Goal: Task Accomplishment & Management: Manage account settings

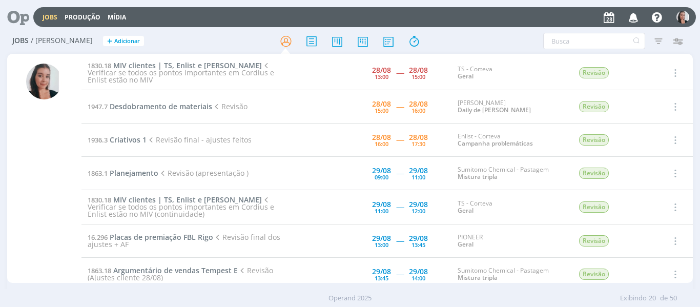
click at [465, 35] on div "Filtros Filtrar Limpar Tipo Jobs e Tarefas Data Personalizado a Situação dos jo…" at bounding box center [578, 41] width 228 height 16
drag, startPoint x: 582, startPoint y: 49, endPoint x: 504, endPoint y: 2, distance: 91.4
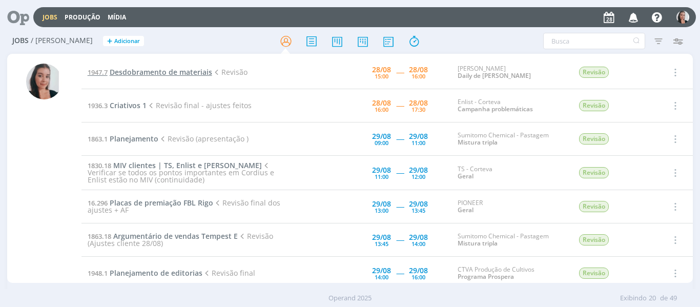
click at [149, 69] on span "Desdobramento de materiais" at bounding box center [161, 72] width 102 height 10
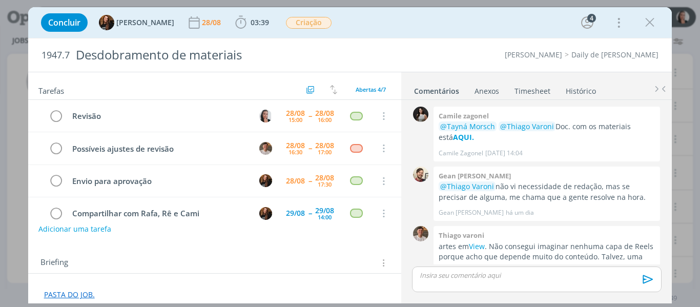
scroll to position [40, 0]
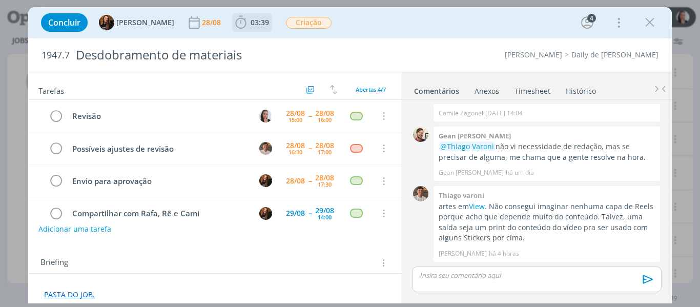
click at [235, 22] on icon "dialog" at bounding box center [240, 22] width 11 height 13
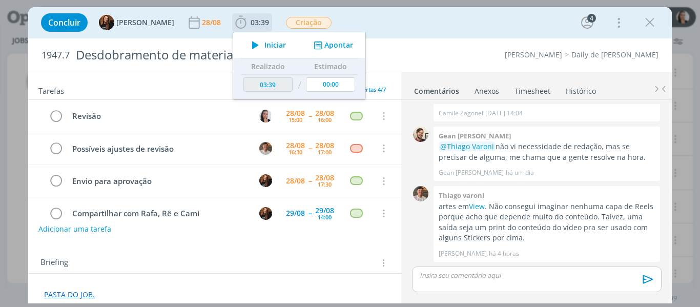
click at [266, 48] on span "Iniciar" at bounding box center [275, 44] width 22 height 7
click at [478, 205] on link "View" at bounding box center [477, 206] width 16 height 10
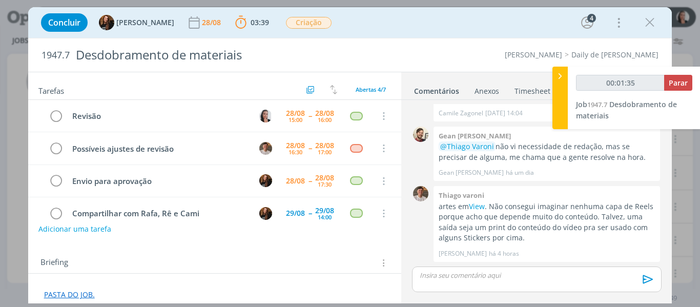
type input "00:01:36"
click at [560, 98] on div at bounding box center [559, 98] width 15 height 62
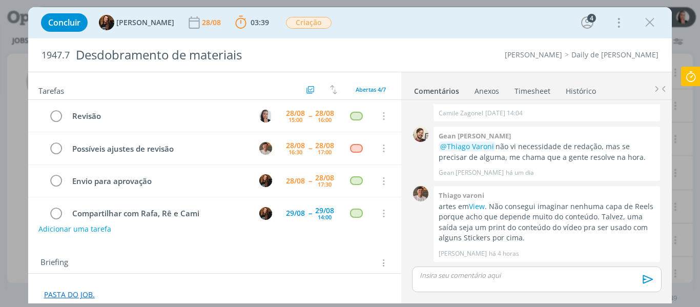
click at [478, 16] on div "Concluir Tayná Morsch 28/08 03:39 Parar Apontar Data * 28/08/2025 Horas * 00:00…" at bounding box center [350, 22] width 628 height 25
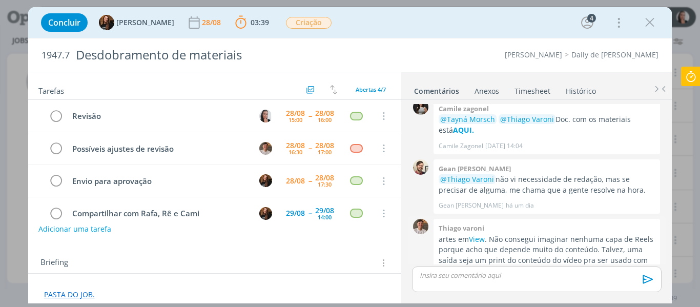
scroll to position [0, 0]
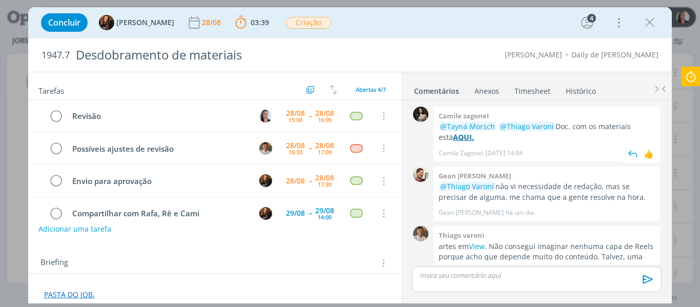
click at [453, 137] on strong "AQUI." at bounding box center [463, 137] width 21 height 10
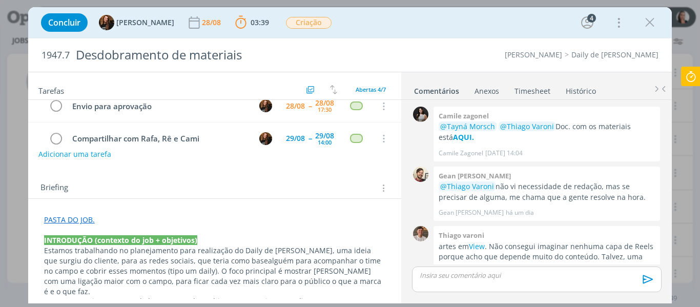
scroll to position [154, 0]
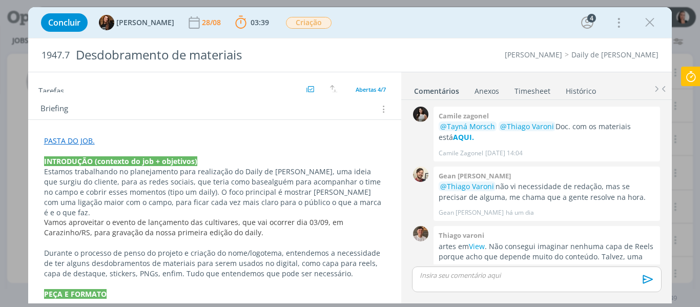
click at [416, 19] on div "Concluir Tayná Morsch 28/08 03:39 Parar Apontar Data * 28/08/2025 Horas * 00:00…" at bounding box center [350, 22] width 628 height 25
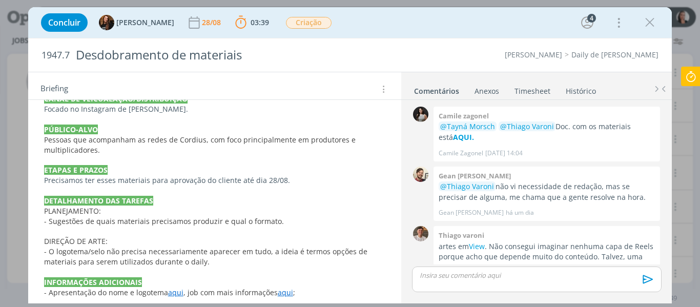
scroll to position [386, 0]
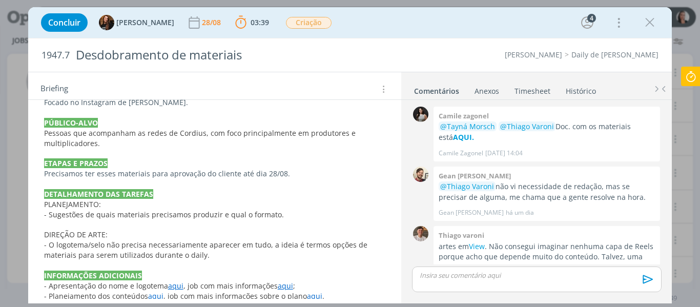
drag, startPoint x: 528, startPoint y: 26, endPoint x: 592, endPoint y: 4, distance: 67.1
click at [528, 26] on div "Concluir Tayná Morsch 28/08 03:39 Parar Apontar Data * 28/08/2025 Horas * 00:00…" at bounding box center [350, 22] width 628 height 25
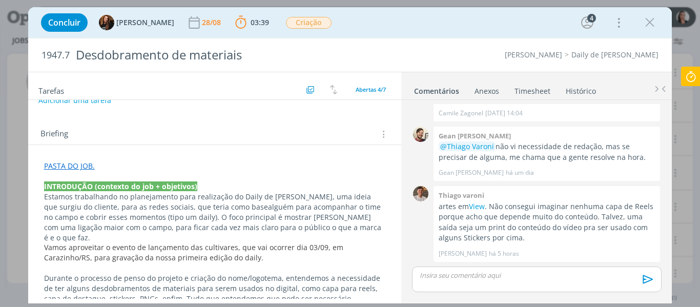
scroll to position [78, 0]
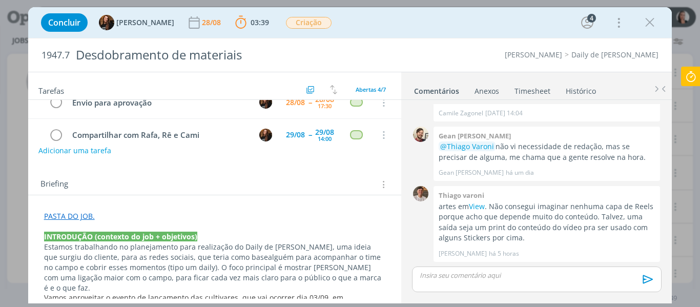
click at [119, 215] on p "PASTA DO JOB." at bounding box center [215, 216] width 342 height 10
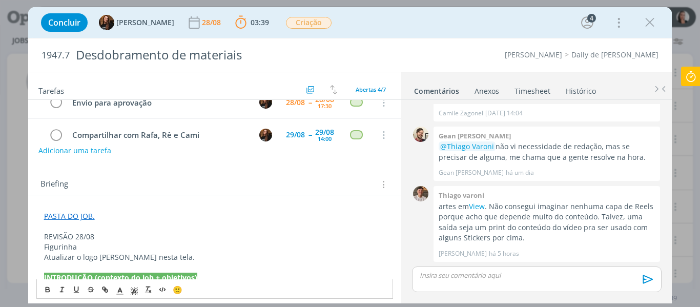
click at [153, 258] on p "Atualizar o logo Cordius nesta tela." at bounding box center [215, 257] width 342 height 10
click at [104, 290] on icon "dialog" at bounding box center [105, 289] width 8 height 8
paste input "https://sobeae.sharepoint.com/sites/SOBEAE/Documentos%20Compartilhados/Forms/Al…"
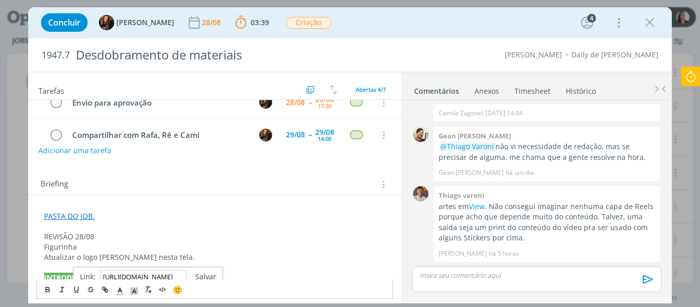
type input "https://sobeae.sharepoint.com/sites/SOBEAE/Documentos%20Compartilhados/Forms/Al…"
click at [201, 271] on link "dialog" at bounding box center [201, 276] width 29 height 10
click at [72, 234] on p "REVISÃO 28/08" at bounding box center [215, 237] width 342 height 10
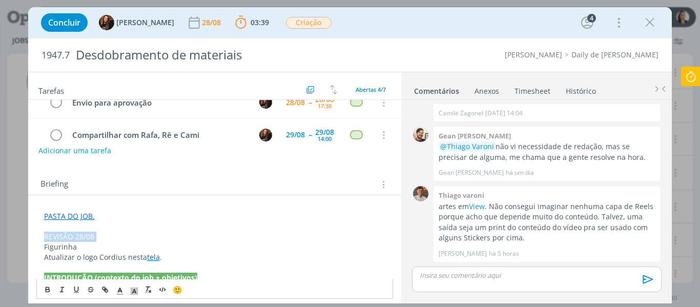
click at [72, 234] on p "REVISÃO 28/08" at bounding box center [215, 237] width 342 height 10
click at [135, 289] on icon "dialog" at bounding box center [134, 290] width 9 height 9
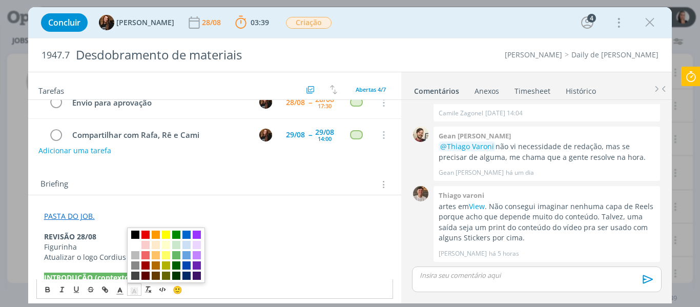
click at [137, 232] on span "dialog" at bounding box center [135, 234] width 8 height 8
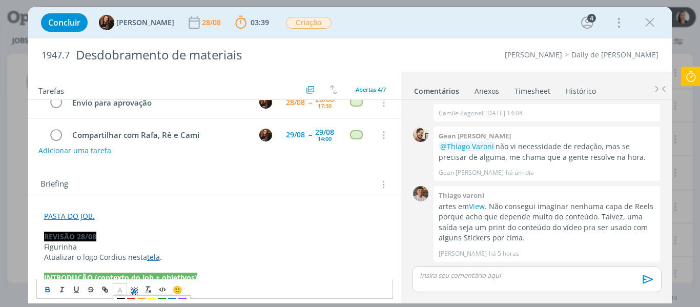
click at [118, 290] on polyline "dialog" at bounding box center [120, 290] width 4 height 4
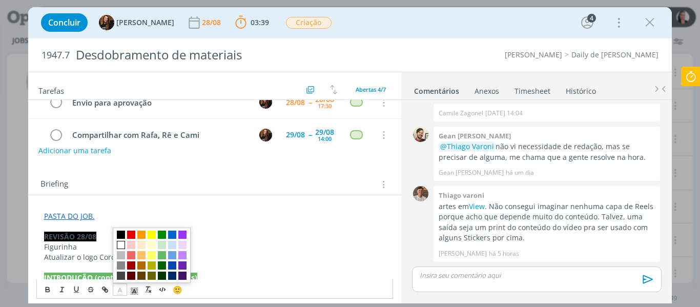
click at [119, 241] on span "dialog" at bounding box center [121, 245] width 8 height 8
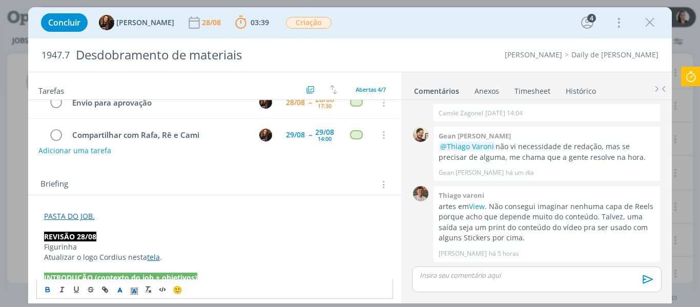
click at [223, 242] on p "Figurinha" at bounding box center [215, 247] width 342 height 10
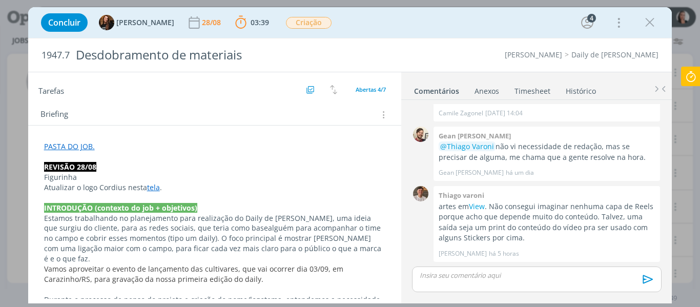
scroll to position [154, 0]
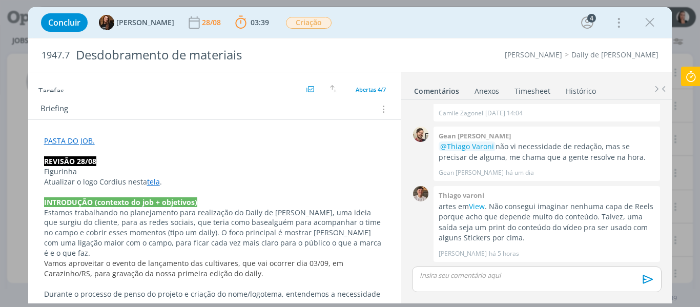
click at [45, 174] on p "Figurinha" at bounding box center [215, 171] width 342 height 10
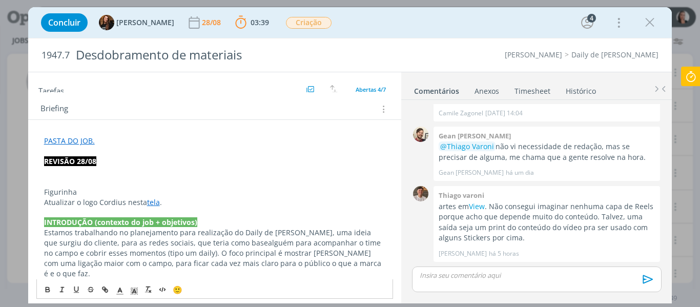
click at [57, 178] on p "dialog" at bounding box center [215, 182] width 342 height 10
click at [60, 178] on p "dialog" at bounding box center [215, 182] width 342 height 10
click at [59, 177] on p "dialog" at bounding box center [215, 182] width 342 height 10
click at [56, 176] on p "dialog" at bounding box center [215, 171] width 342 height 10
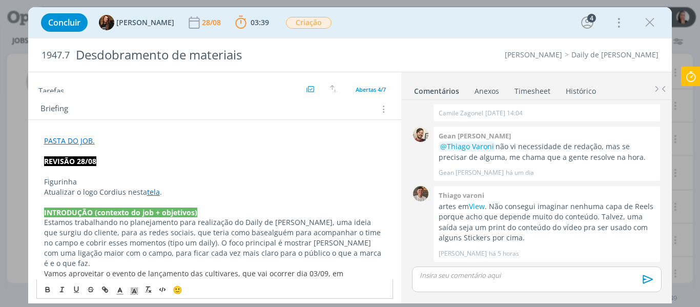
click at [62, 185] on p "Figurinha" at bounding box center [215, 182] width 342 height 10
click at [63, 186] on p "Figurinha" at bounding box center [215, 182] width 342 height 10
click at [218, 197] on p "dialog" at bounding box center [215, 202] width 342 height 10
click at [211, 192] on p "Atualizar o logo Cordius nesta tela ." at bounding box center [215, 192] width 342 height 10
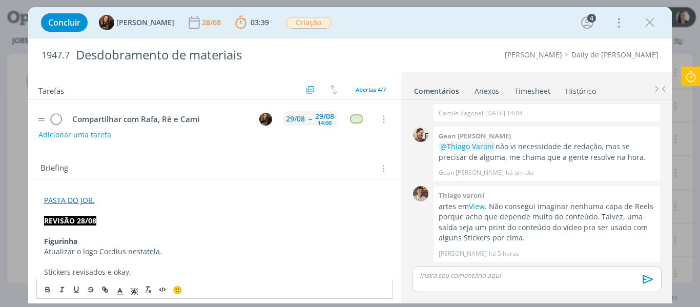
scroll to position [0, 0]
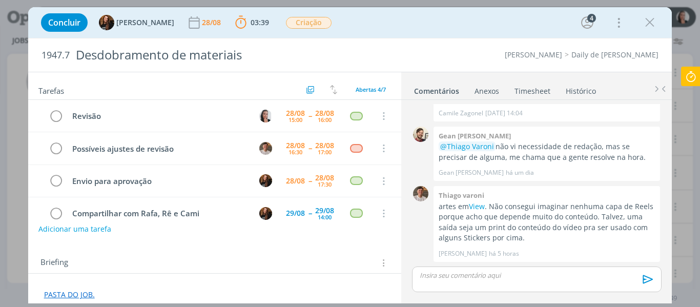
click at [507, 281] on div "dialog" at bounding box center [536, 279] width 249 height 26
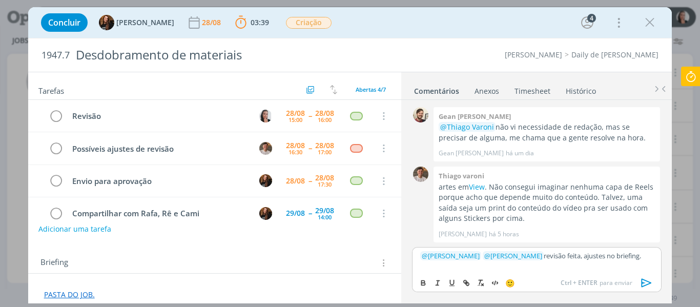
click at [651, 283] on icon "dialog" at bounding box center [646, 283] width 10 height 9
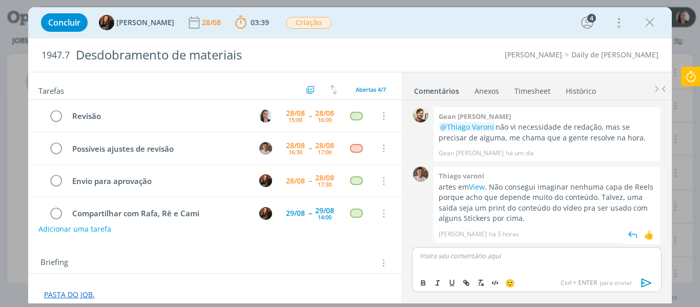
scroll to position [109, 0]
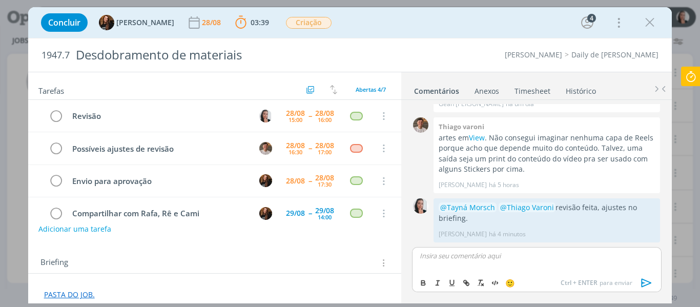
click at [696, 77] on icon at bounding box center [690, 77] width 18 height 20
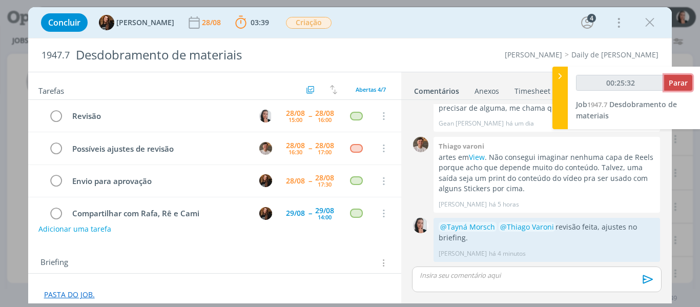
click at [680, 85] on span "Parar" at bounding box center [677, 83] width 19 height 10
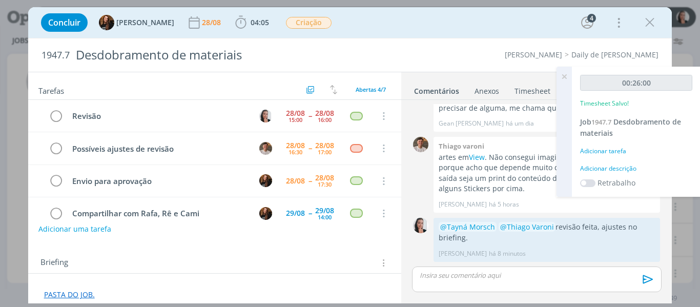
click at [611, 171] on div "Adicionar descrição" at bounding box center [636, 168] width 112 height 9
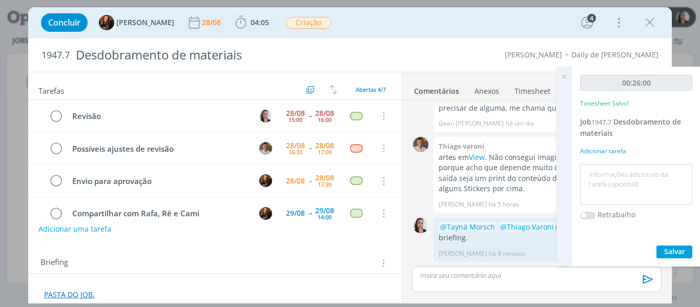
click at [615, 187] on textarea at bounding box center [635, 184] width 107 height 36
type textarea "revisão materiais"
drag, startPoint x: 675, startPoint y: 257, endPoint x: 673, endPoint y: 245, distance: 12.4
click at [677, 257] on button "Salvar" at bounding box center [674, 251] width 36 height 13
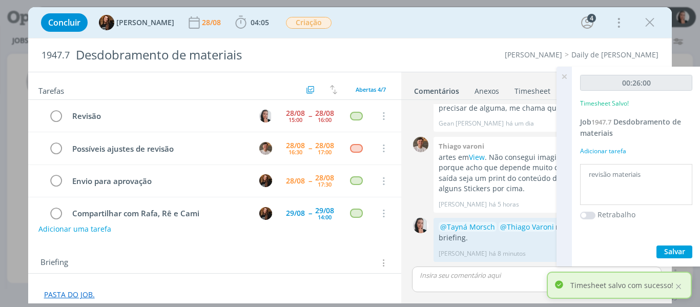
drag, startPoint x: 564, startPoint y: 75, endPoint x: 425, endPoint y: 100, distance: 141.5
click at [564, 75] on icon at bounding box center [564, 77] width 18 height 20
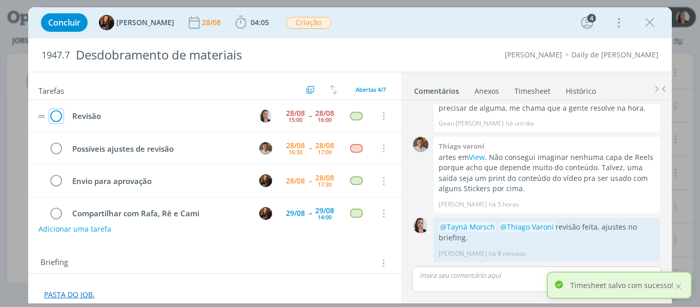
click at [58, 117] on icon "dialog" at bounding box center [56, 116] width 14 height 15
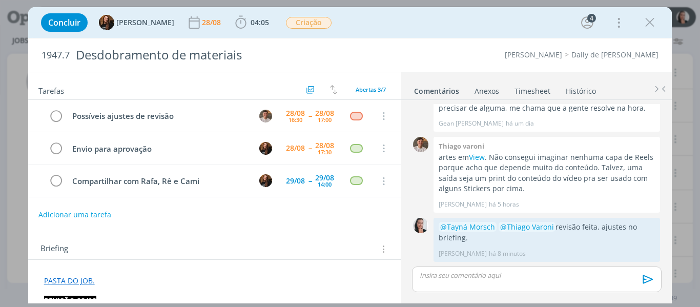
click at [654, 19] on icon "dialog" at bounding box center [649, 22] width 15 height 15
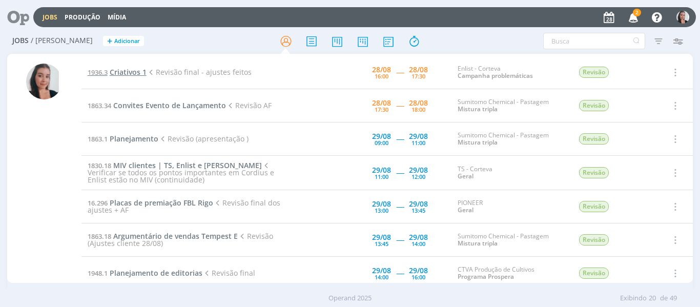
click at [142, 72] on span "Criativos 1" at bounding box center [128, 72] width 37 height 10
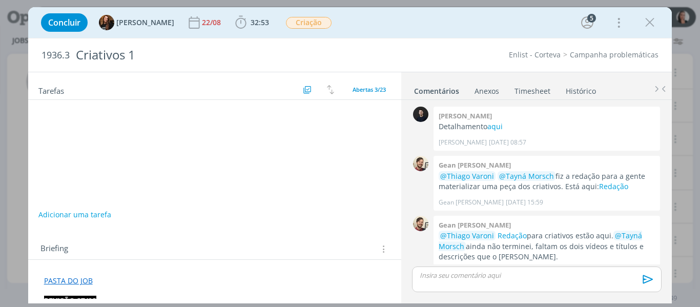
scroll to position [369, 0]
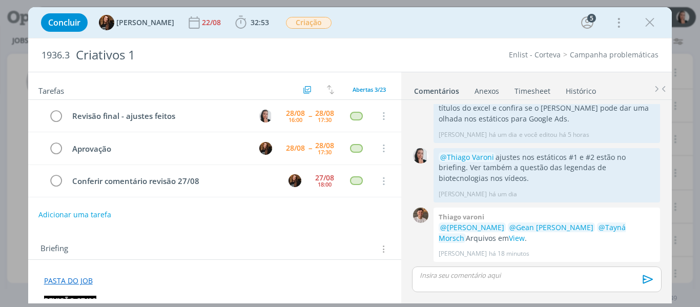
click at [377, 29] on div "Concluir Tayná Morsch 22/08 32:53 Iniciar Apontar Data * 28/08/2025 Horas * 00:…" at bounding box center [350, 22] width 628 height 25
click at [652, 33] on div "Concluir Tayná Morsch 22/08 32:53 Iniciar Apontar Data * 28/08/2025 Horas * 00:…" at bounding box center [350, 22] width 628 height 25
click at [651, 19] on icon "dialog" at bounding box center [649, 22] width 15 height 15
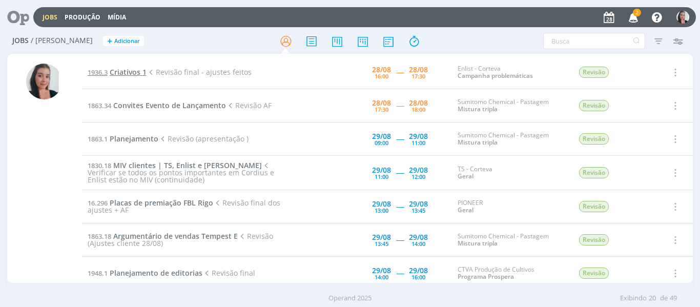
click at [138, 72] on span "Criativos 1" at bounding box center [128, 72] width 37 height 10
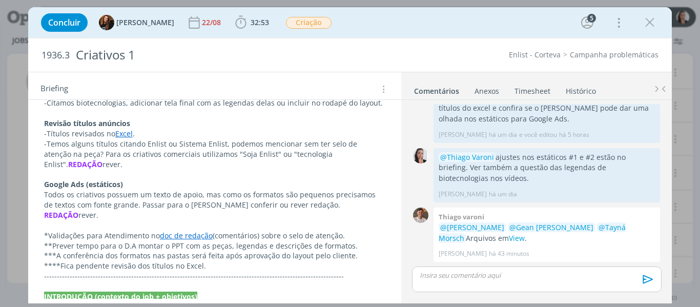
scroll to position [307, 0]
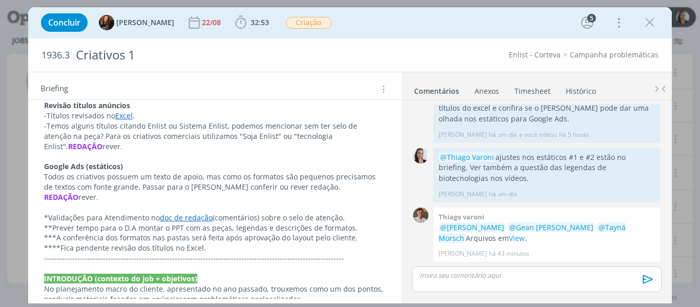
click at [424, 25] on div "Concluir Tayná Morsch 22/08 32:53 Iniciar Apontar Data * 28/08/2025 Horas * 00:…" at bounding box center [350, 22] width 628 height 25
click at [233, 24] on icon "dialog" at bounding box center [240, 22] width 15 height 15
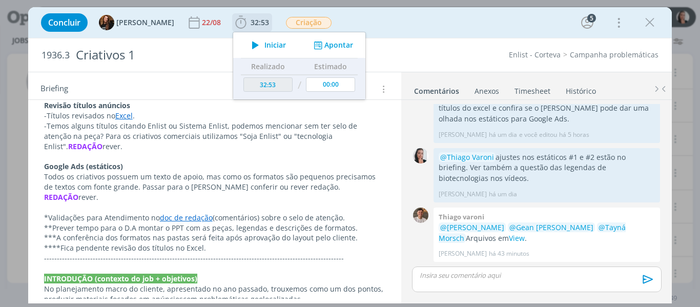
click at [264, 43] on span "Iniciar" at bounding box center [275, 44] width 22 height 7
drag, startPoint x: 485, startPoint y: 21, endPoint x: 669, endPoint y: 25, distance: 184.4
click at [485, 21] on div "Concluir Tayná Morsch 22/08 32:53 Iniciar Apontar Data * 28/08/2025 Horas * 00:…" at bounding box center [350, 22] width 628 height 25
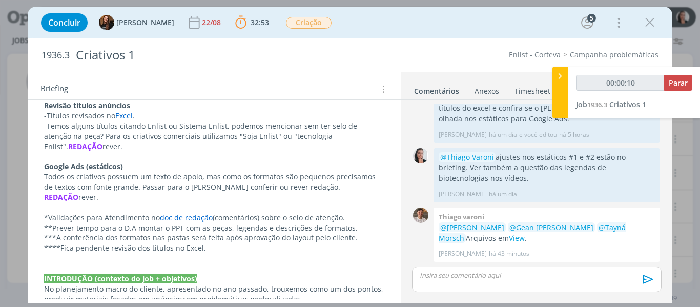
type input "00:00:11"
click at [560, 80] on icon at bounding box center [560, 76] width 10 height 11
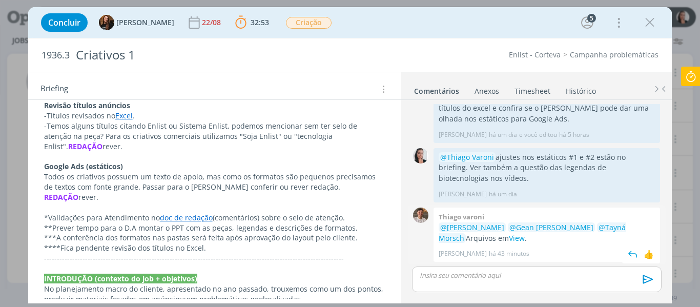
click at [485, 243] on p "@Caroline Pieczarka @Gean Paulo Naue @Tayná Morsch Arquivos em View ." at bounding box center [546, 232] width 216 height 21
click at [509, 240] on link "View" at bounding box center [517, 238] width 16 height 10
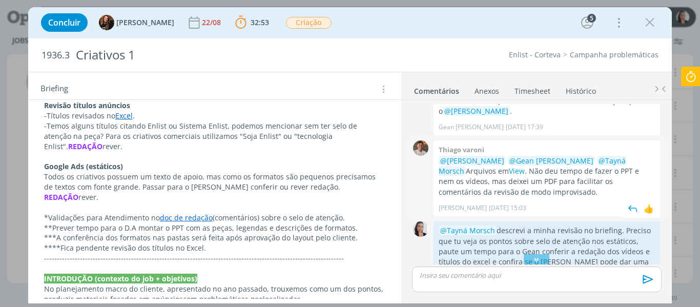
scroll to position [164, 0]
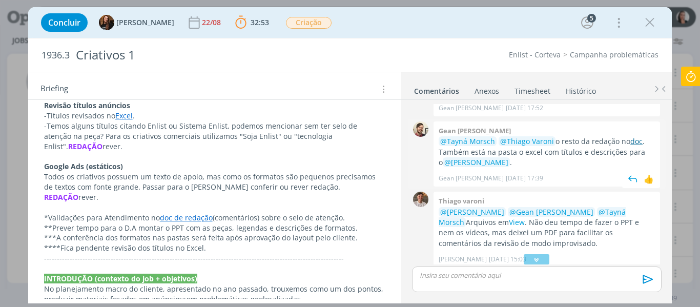
click at [639, 142] on link "doc" at bounding box center [636, 141] width 12 height 10
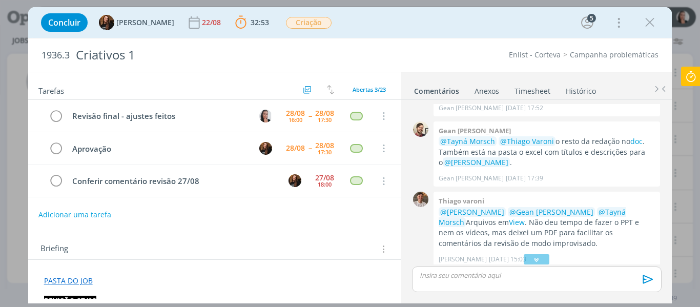
scroll to position [102, 0]
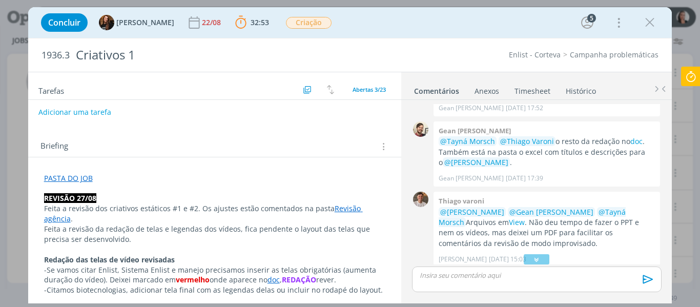
click at [341, 208] on link "Revisão agência" at bounding box center [203, 213] width 319 height 20
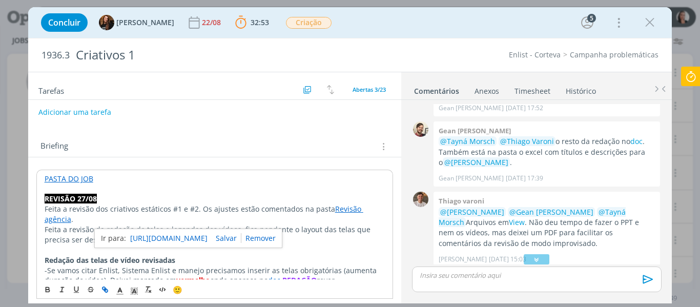
click at [207, 240] on link "https://sobeae.sharepoint.com/:f:/s/SOBEAE/EiAeXJCR_QRIuyq_viPAsa4B8ynLVaWmjdTw…" at bounding box center [168, 238] width 77 height 13
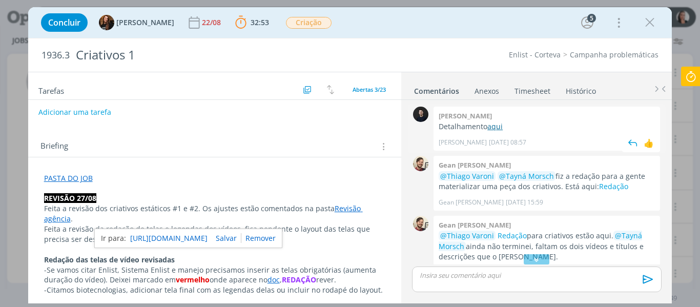
click at [496, 127] on link "aqui" at bounding box center [494, 126] width 15 height 10
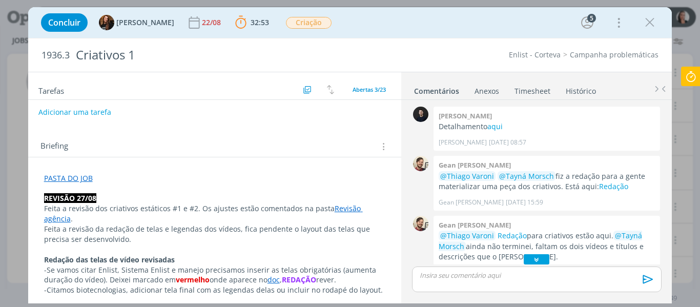
click at [537, 257] on icon "dialog" at bounding box center [536, 259] width 11 height 10
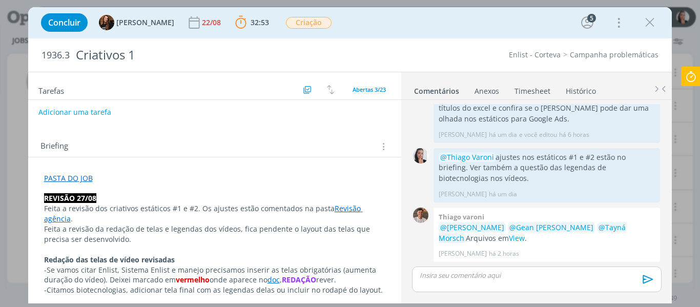
click at [413, 22] on div "Concluir Tayná Morsch 22/08 32:53 Parar Apontar Data * 28/08/2025 Horas * 00:00…" at bounding box center [350, 22] width 628 height 25
click at [98, 178] on p "PASTA DO JOB" at bounding box center [215, 178] width 342 height 10
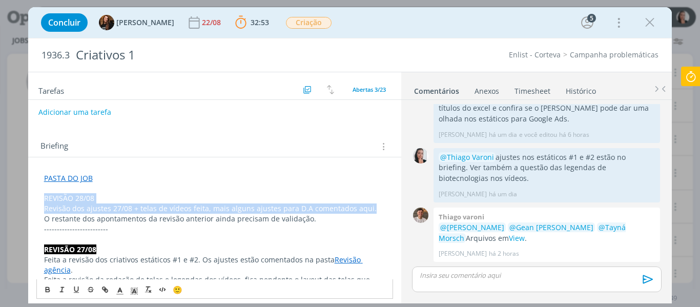
drag, startPoint x: 374, startPoint y: 209, endPoint x: 30, endPoint y: 200, distance: 344.9
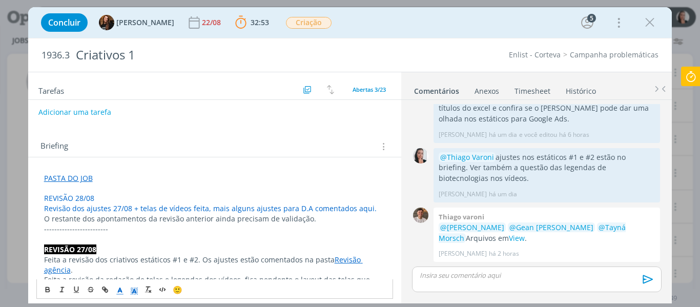
click at [137, 291] on icon "dialog" at bounding box center [134, 290] width 9 height 9
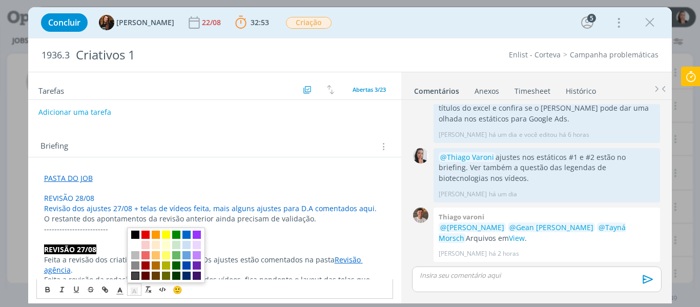
click at [135, 274] on span "dialog" at bounding box center [135, 275] width 8 height 8
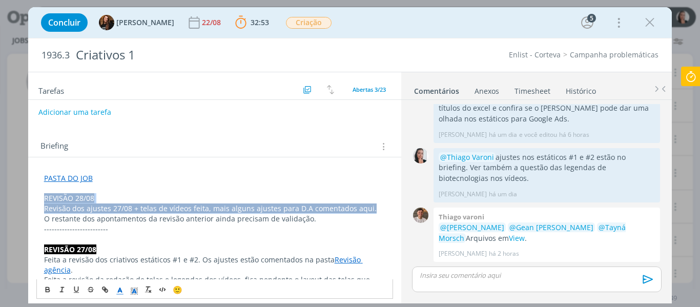
click at [121, 203] on p "REVISÃO 28/08" at bounding box center [215, 198] width 342 height 10
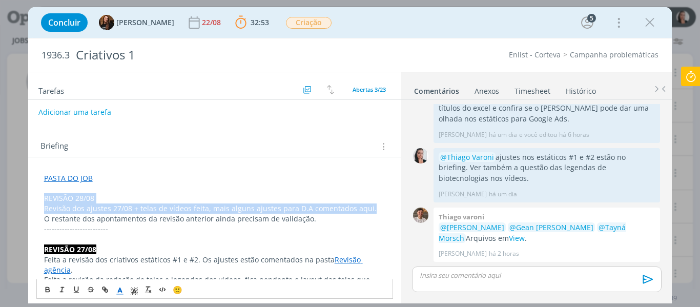
drag, startPoint x: 340, startPoint y: 212, endPoint x: 20, endPoint y: 200, distance: 319.8
click at [20, 200] on div "Concluir Tayná Morsch 22/08 32:53 Parar Apontar Data * 28/08/2025 Horas * 00:00…" at bounding box center [350, 153] width 700 height 307
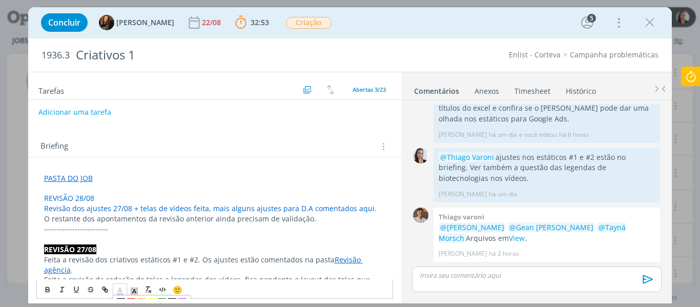
click at [120, 292] on icon "dialog" at bounding box center [119, 290] width 9 height 9
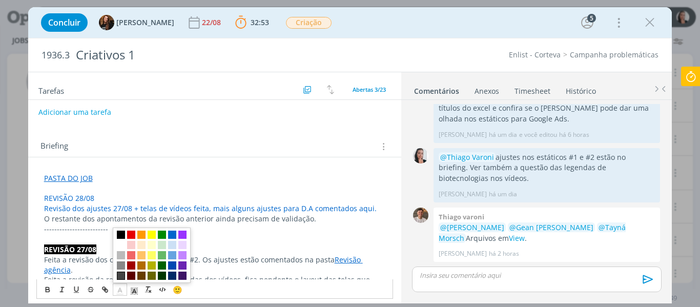
click at [119, 275] on span "dialog" at bounding box center [121, 275] width 8 height 8
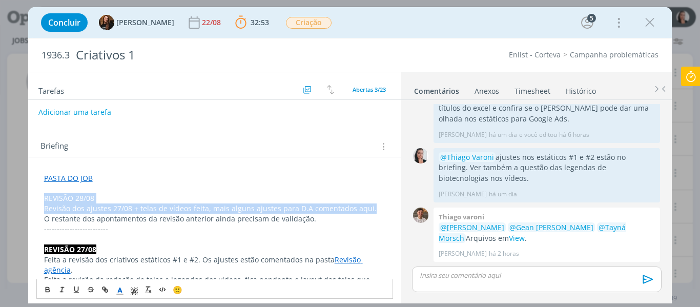
click at [75, 194] on span "REVISÃO 28/08" at bounding box center [69, 198] width 50 height 10
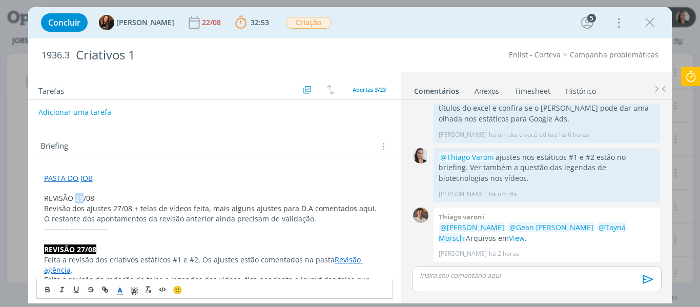
click at [75, 194] on span "REVISÃO 28/08" at bounding box center [69, 198] width 50 height 10
click at [132, 293] on polyline "dialog" at bounding box center [134, 291] width 4 height 4
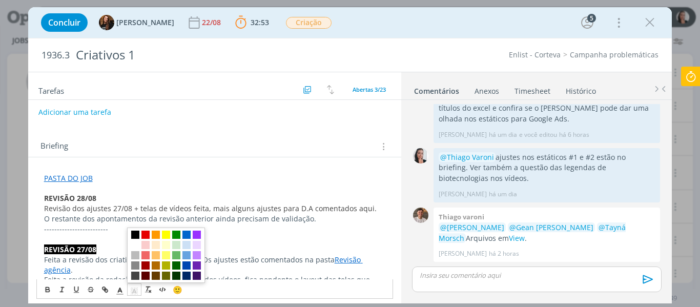
click at [134, 233] on span "dialog" at bounding box center [135, 234] width 8 height 8
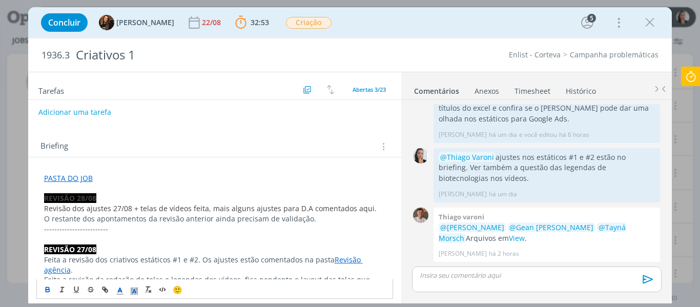
click at [119, 290] on icon "dialog" at bounding box center [119, 290] width 9 height 9
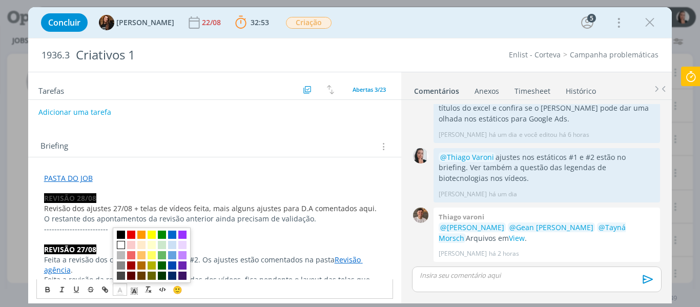
click at [120, 246] on span "dialog" at bounding box center [121, 245] width 8 height 8
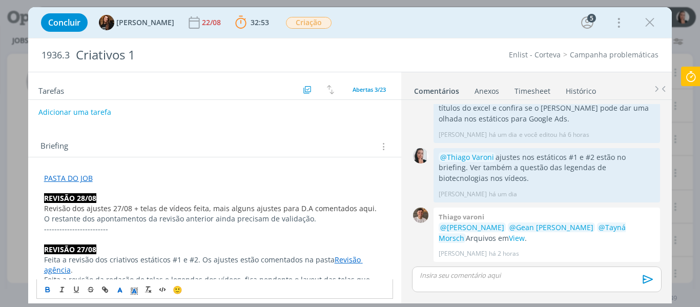
click at [122, 209] on span "Revisão dos ajustes 27/08 + telas de vídeos feita, mais alguns ajustes para D.A…" at bounding box center [210, 208] width 332 height 10
click at [355, 209] on span "Revisão dos ajustes 27/08 + telas de vídeos feita, mais alguns ajustes para D.A…" at bounding box center [210, 208] width 332 height 10
click at [104, 293] on icon "dialog" at bounding box center [105, 289] width 8 height 8
paste input "https://sobeae.sharepoint.com/:p:/s/SOBEAE/EYozTBt1MBpDkhE4QDdJjkwBBi7yS4cG4NNH…"
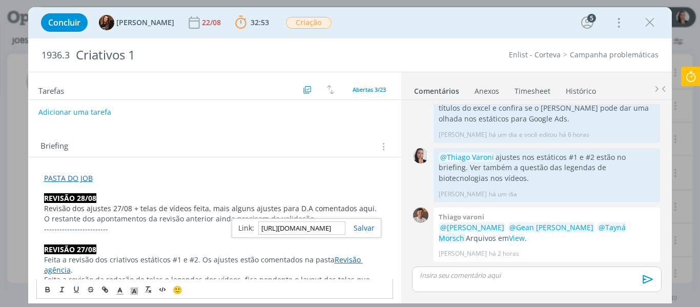
scroll to position [0, 268]
type input "https://sobeae.sharepoint.com/:p:/s/SOBEAE/EYozTBt1MBpDkhE4QDdJjkwBBi7yS4cG4NNH…"
click at [364, 229] on link "dialog" at bounding box center [359, 228] width 29 height 10
click at [360, 212] on link "aqui" at bounding box center [364, 208] width 15 height 10
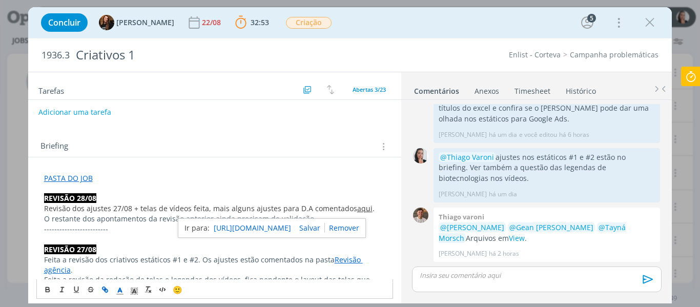
click at [259, 207] on span "Revisão dos ajustes 27/08 + telas de vídeos feita, mais alguns ajustes para D.A…" at bounding box center [200, 208] width 313 height 10
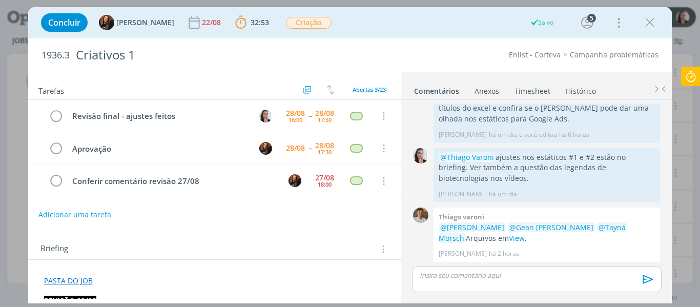
click at [517, 277] on p "dialog" at bounding box center [536, 274] width 233 height 9
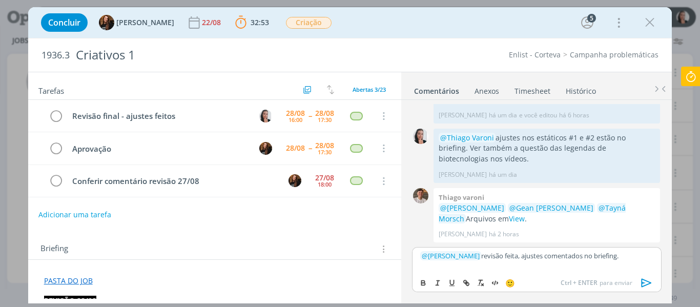
click at [648, 285] on icon "dialog" at bounding box center [646, 282] width 15 height 15
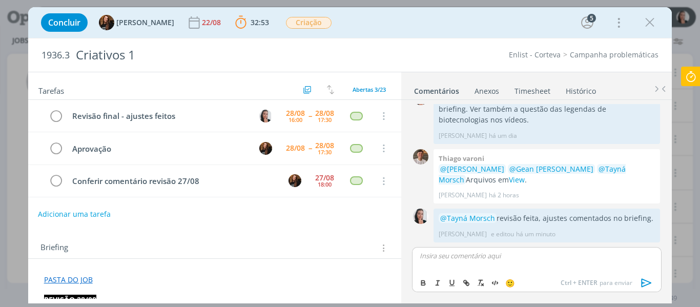
click at [89, 209] on button "Adicionar uma tarefa" at bounding box center [74, 213] width 73 height 17
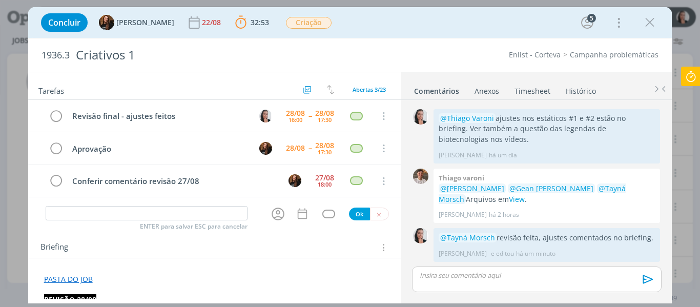
scroll to position [408, 0]
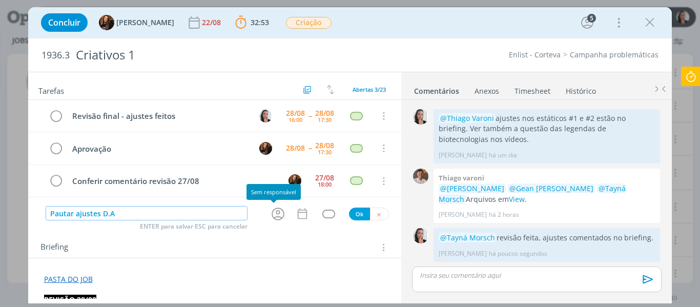
click at [273, 213] on icon "dialog" at bounding box center [277, 213] width 13 height 13
type input "Pautar ajustes D.A"
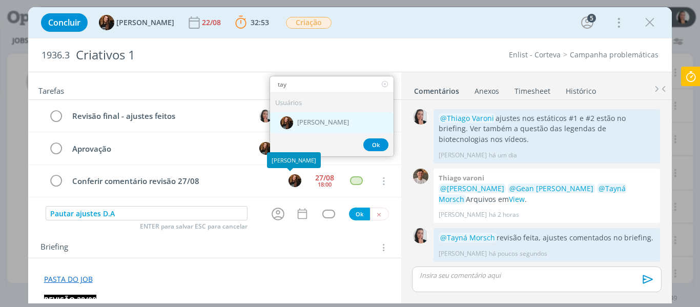
type input "tay"
click at [306, 117] on div "[PERSON_NAME]" at bounding box center [331, 122] width 123 height 21
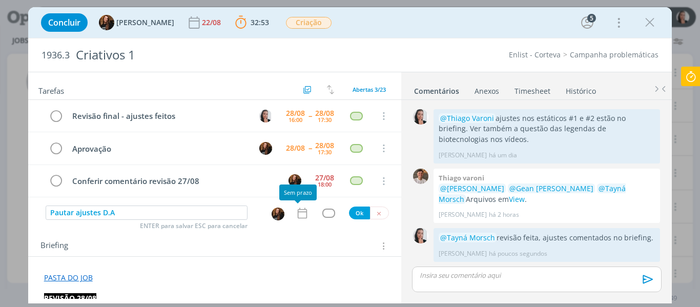
click at [296, 214] on icon "dialog" at bounding box center [302, 212] width 13 height 13
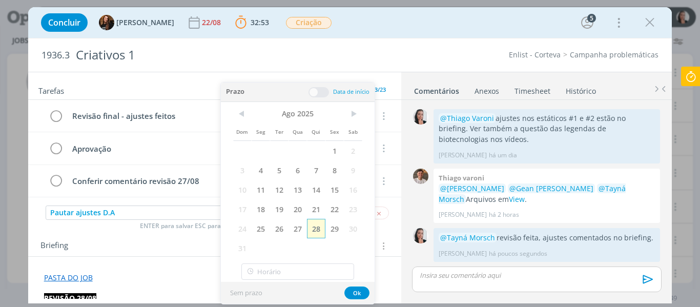
click at [317, 229] on span "28" at bounding box center [316, 228] width 18 height 19
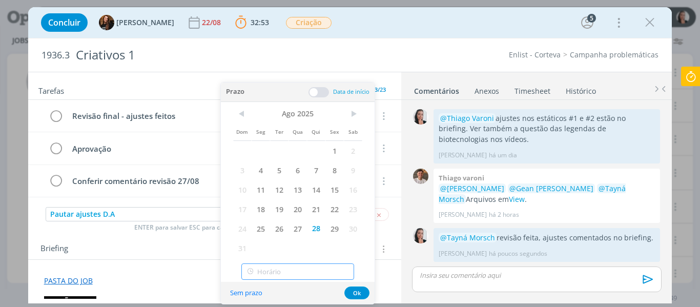
type input "18:00"
click at [289, 269] on input "18:00" at bounding box center [297, 271] width 113 height 16
click at [271, 244] on div "18:00" at bounding box center [299, 244] width 115 height 18
drag, startPoint x: 359, startPoint y: 292, endPoint x: 330, endPoint y: 202, distance: 95.1
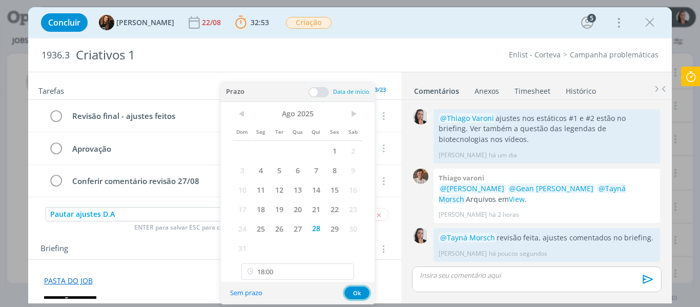
click at [359, 289] on button "Ok" at bounding box center [356, 292] width 25 height 13
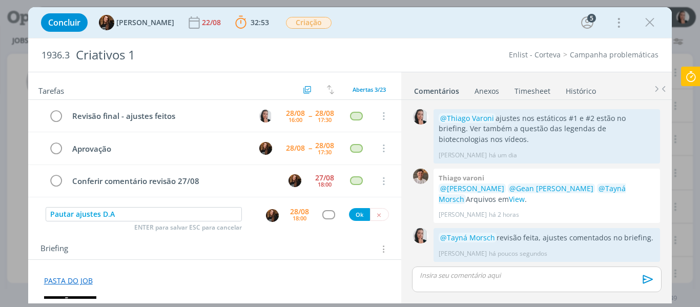
click at [322, 220] on div "Pautar ajustes D.A ENTER para salvar ESC para cancelar 28/08 18:00 Ok" at bounding box center [214, 214] width 373 height 18
click at [323, 215] on div "dialog" at bounding box center [328, 214] width 13 height 9
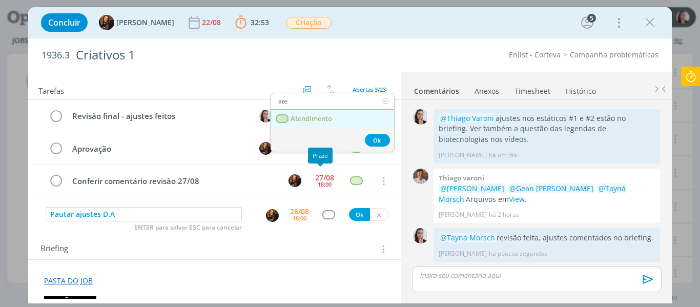
type input "ate"
drag, startPoint x: 310, startPoint y: 119, endPoint x: 334, endPoint y: 121, distance: 23.6
click at [310, 119] on span "Atendimento" at bounding box center [310, 119] width 41 height 8
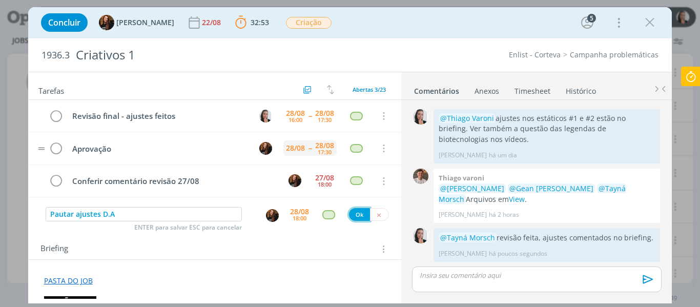
click at [357, 215] on button "Ok" at bounding box center [359, 214] width 21 height 13
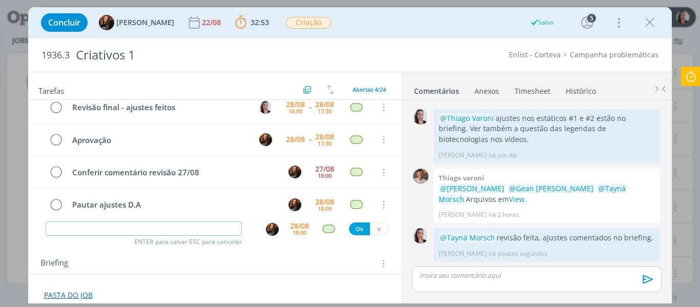
scroll to position [0, 0]
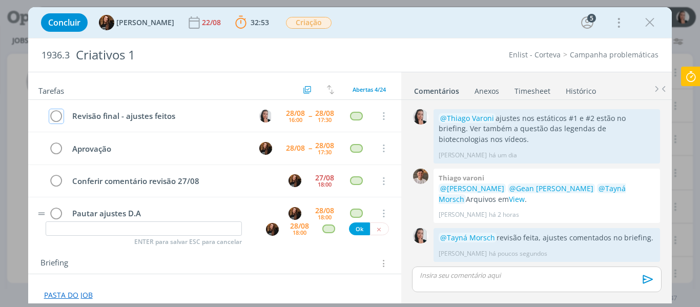
drag, startPoint x: 55, startPoint y: 114, endPoint x: 94, endPoint y: 198, distance: 93.1
click at [55, 114] on icon "dialog" at bounding box center [56, 116] width 14 height 15
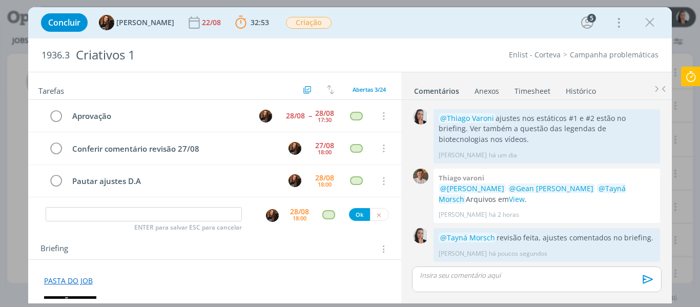
click at [695, 76] on icon at bounding box center [690, 77] width 18 height 20
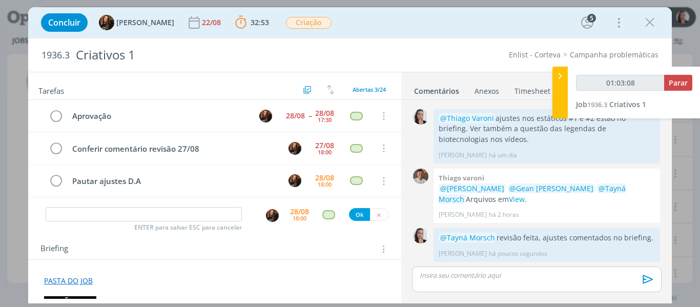
type input "01:03:09"
click at [678, 87] on span "Parar" at bounding box center [677, 83] width 19 height 10
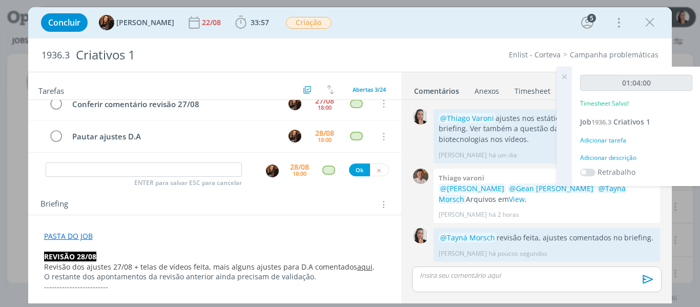
scroll to position [102, 0]
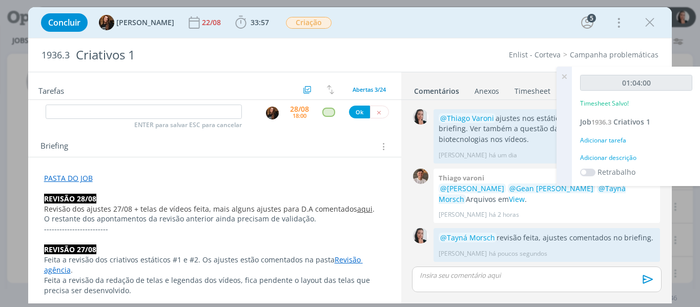
click at [603, 156] on div "Adicionar descrição" at bounding box center [636, 157] width 112 height 9
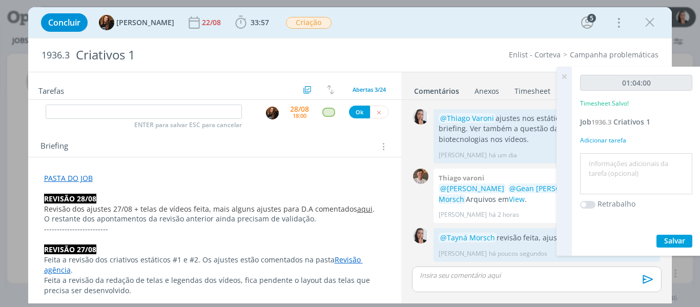
click at [604, 160] on textarea at bounding box center [635, 174] width 107 height 36
type textarea "revisão ajustes 27/08 + layout telas vídeos + PPT"
click at [664, 235] on button "Salvar" at bounding box center [674, 241] width 36 height 13
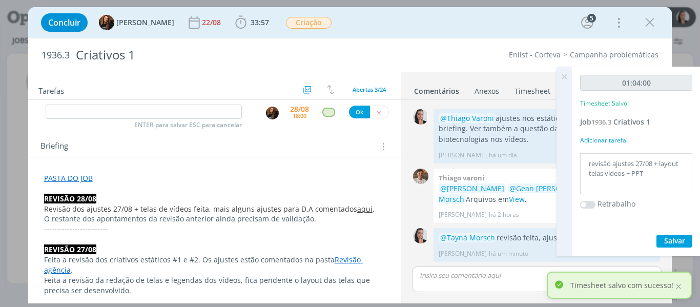
click at [567, 75] on icon at bounding box center [564, 77] width 18 height 20
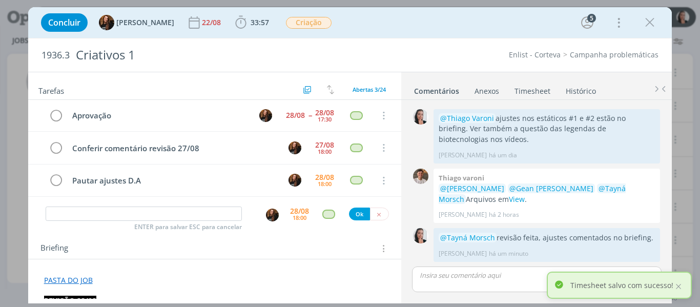
scroll to position [0, 0]
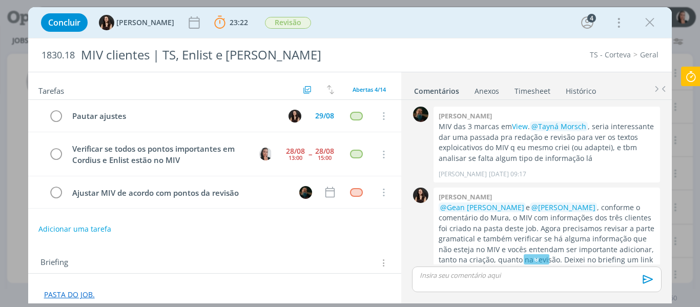
scroll to position [159, 0]
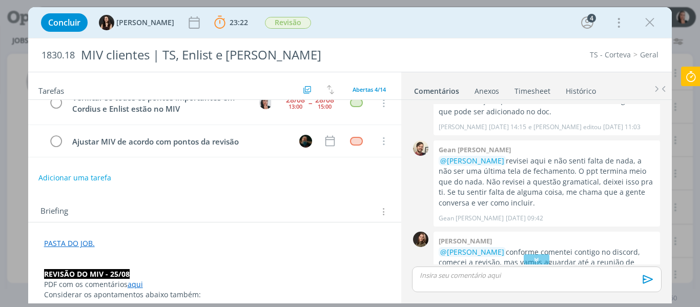
click at [692, 74] on icon at bounding box center [690, 77] width 18 height 20
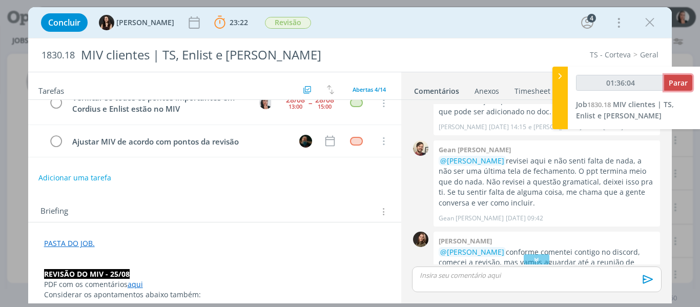
click at [679, 84] on span "Parar" at bounding box center [677, 83] width 19 height 10
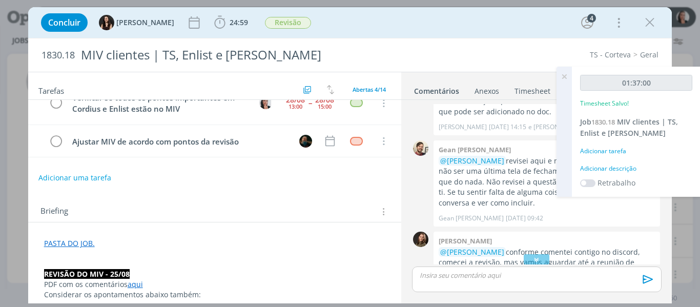
click at [609, 168] on div "Adicionar descrição" at bounding box center [636, 168] width 112 height 9
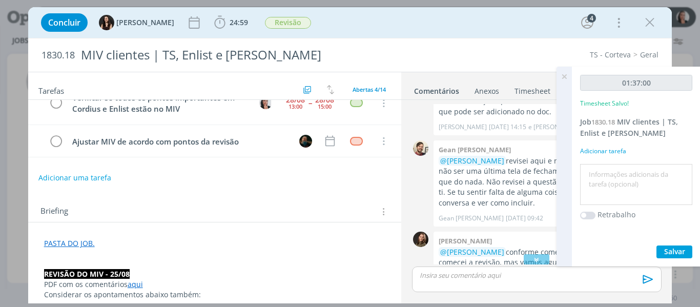
click at [616, 176] on textarea at bounding box center [635, 184] width 107 height 36
type textarea "revisão MIV"
click at [680, 248] on span "Salvar" at bounding box center [674, 251] width 21 height 10
click at [463, 25] on div "Concluir Isabelle Silva 24:59 Iniciar Apontar Data * 28/08/2025 Horas * 00:00 T…" at bounding box center [350, 22] width 628 height 25
click at [670, 245] on button "Salvar" at bounding box center [674, 251] width 36 height 13
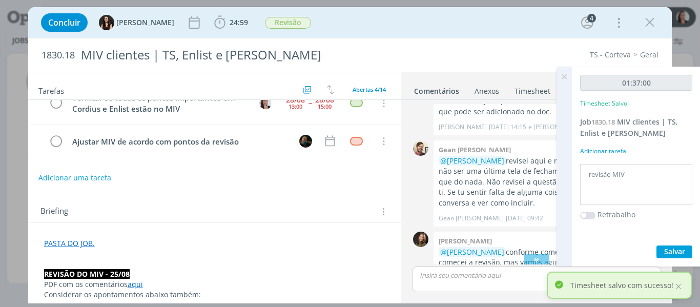
click at [564, 74] on icon at bounding box center [564, 77] width 18 height 20
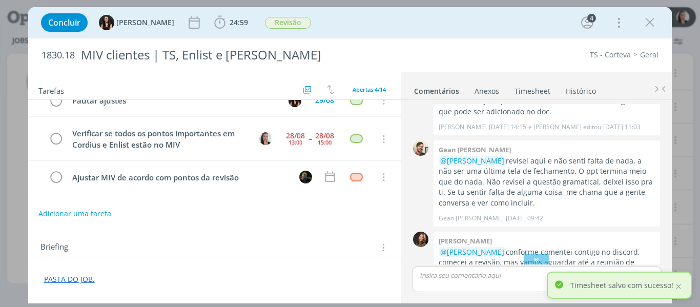
scroll to position [0, 0]
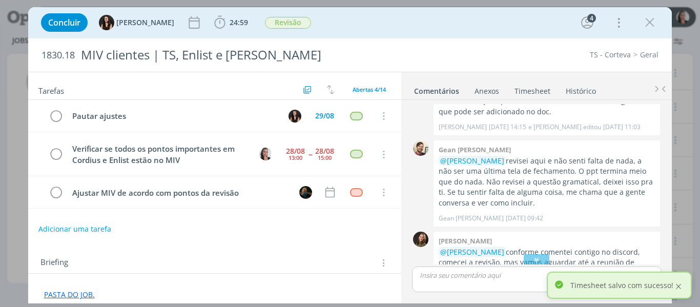
click at [682, 285] on div at bounding box center [678, 286] width 9 height 9
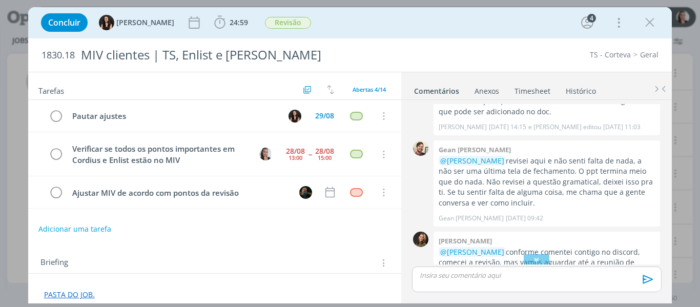
click at [539, 261] on div "dialog" at bounding box center [536, 259] width 26 height 10
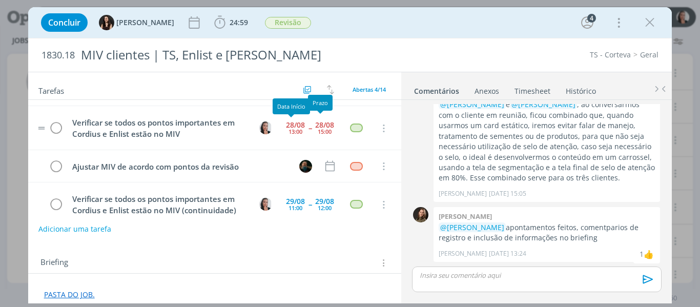
scroll to position [41, 0]
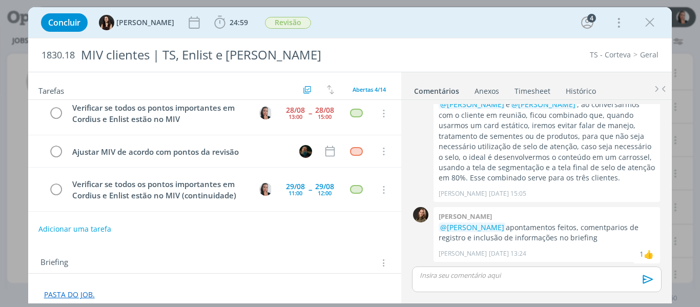
click at [474, 283] on div "dialog" at bounding box center [536, 279] width 249 height 26
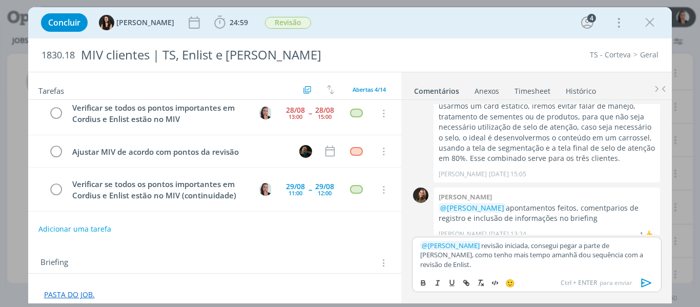
click at [647, 285] on icon "dialog" at bounding box center [646, 283] width 10 height 9
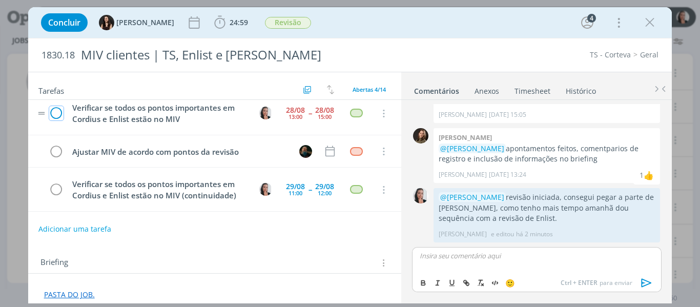
click at [60, 112] on icon "dialog" at bounding box center [56, 113] width 14 height 15
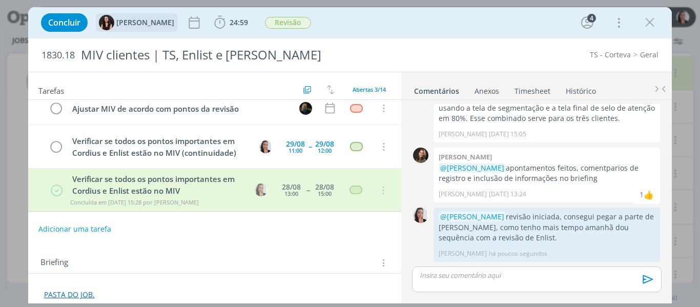
scroll to position [0, 0]
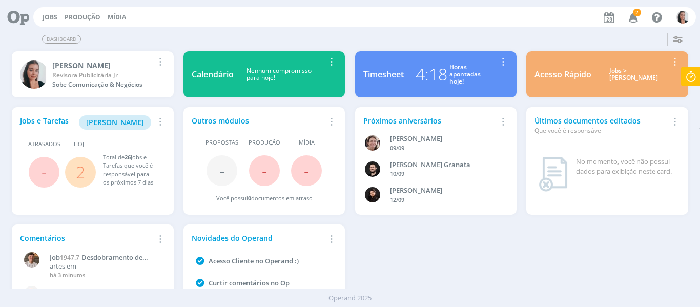
drag, startPoint x: 0, startPoint y: 0, endPoint x: 126, endPoint y: 120, distance: 174.3
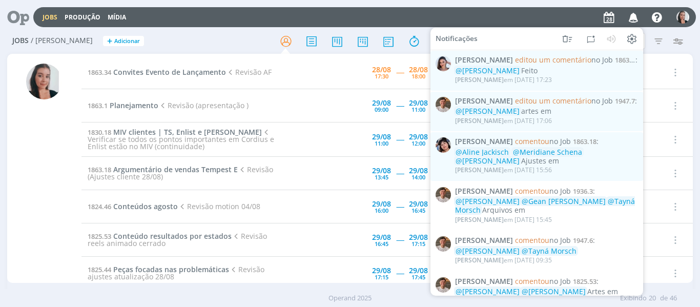
click at [636, 19] on icon "button" at bounding box center [633, 16] width 18 height 17
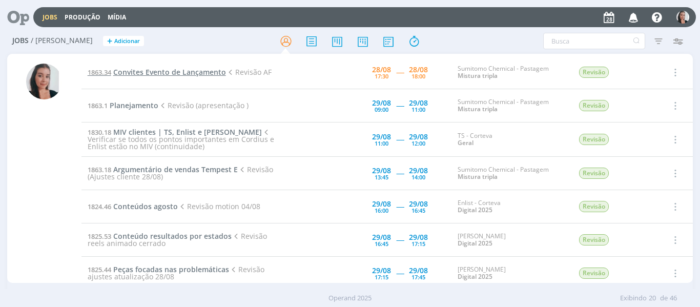
click at [168, 71] on span "Convites Evento de Lançamento" at bounding box center [169, 72] width 113 height 10
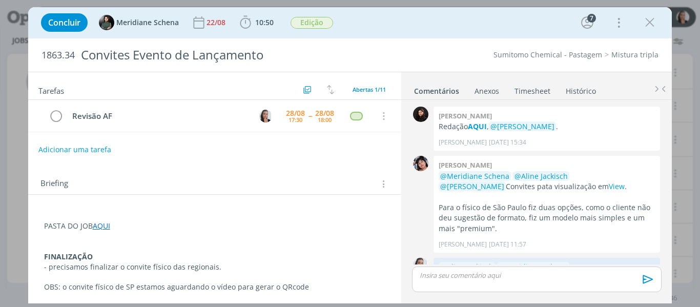
scroll to position [455, 0]
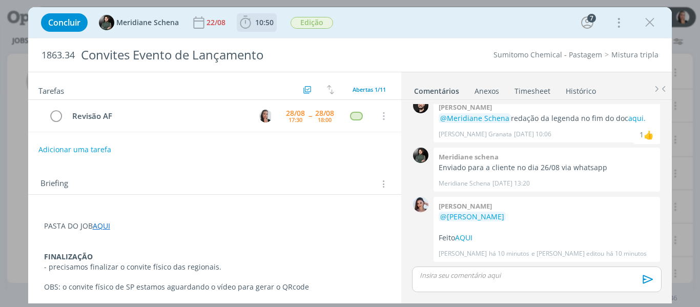
click at [246, 25] on icon "dialog" at bounding box center [245, 22] width 15 height 15
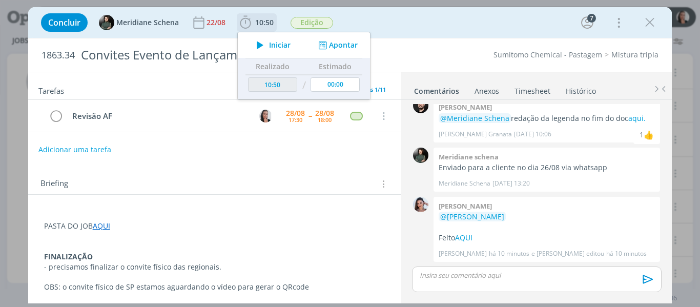
click at [263, 43] on icon "dialog" at bounding box center [260, 44] width 18 height 13
click at [390, 23] on div "Concluir Meridiane Schena 22/08 10:50 Iniciar Apontar Data * 28/08/2025 Horas *…" at bounding box center [350, 22] width 628 height 25
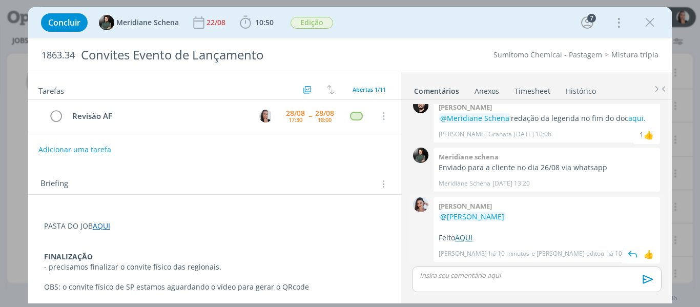
click at [464, 236] on link "AQUI" at bounding box center [463, 238] width 17 height 10
drag, startPoint x: 403, startPoint y: 24, endPoint x: 397, endPoint y: 2, distance: 23.2
click at [403, 24] on div "Concluir Meridiane Schena 22/08 10:50 Parar Apontar Data * 28/08/2025 Horas * 0…" at bounding box center [350, 22] width 628 height 25
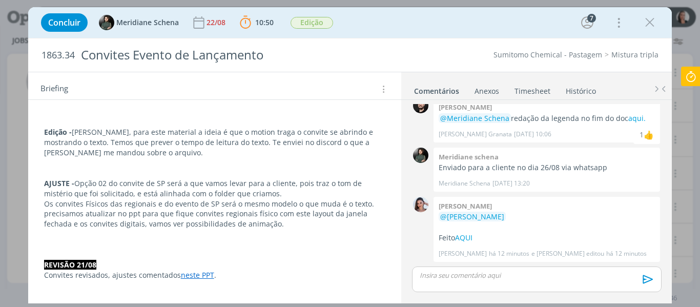
scroll to position [359, 0]
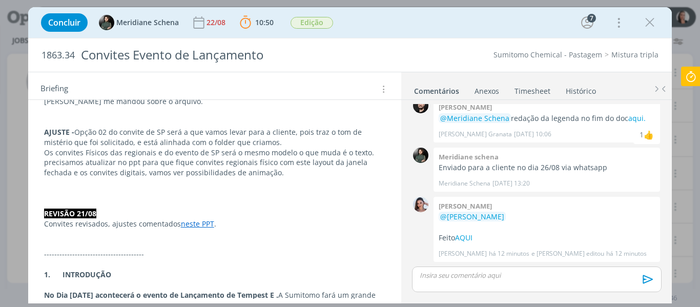
click at [195, 223] on link "neste PPT" at bounding box center [197, 224] width 33 height 10
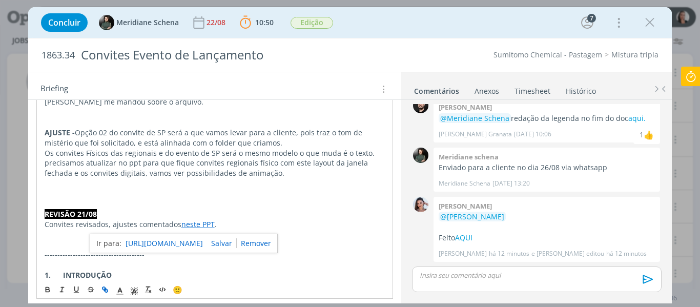
click at [198, 245] on link "https://sobeae.sharepoint.com/:p:/s/SOBEAE/EVFeZMDj75pJnkE07OAf6zwBqM8dGd63GiHA…" at bounding box center [163, 243] width 77 height 13
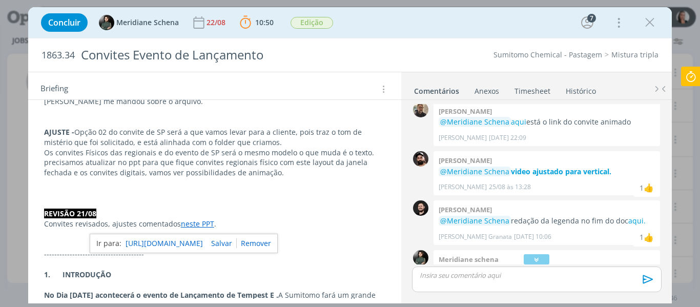
scroll to position [250, 0]
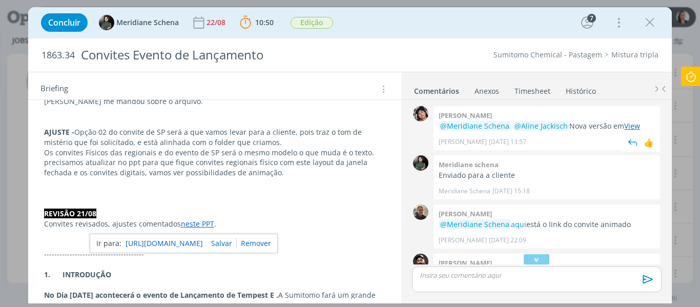
click at [633, 127] on link "View" at bounding box center [632, 126] width 16 height 10
click at [252, 194] on p "dialog" at bounding box center [215, 193] width 342 height 10
click at [537, 260] on icon "dialog" at bounding box center [536, 259] width 11 height 10
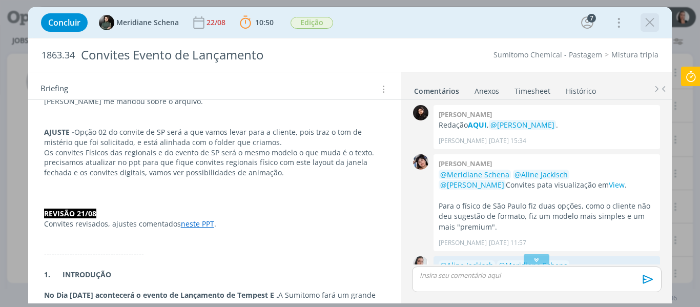
scroll to position [0, 0]
click at [536, 255] on icon "dialog" at bounding box center [536, 259] width 11 height 10
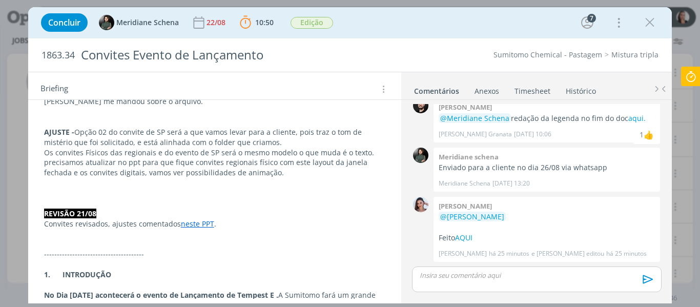
click at [549, 282] on div "dialog" at bounding box center [536, 279] width 249 height 26
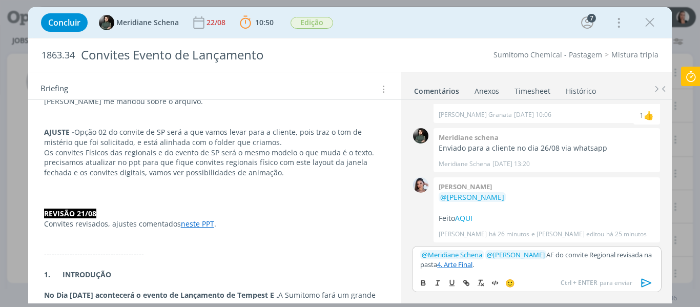
click at [647, 279] on icon "dialog" at bounding box center [646, 282] width 15 height 15
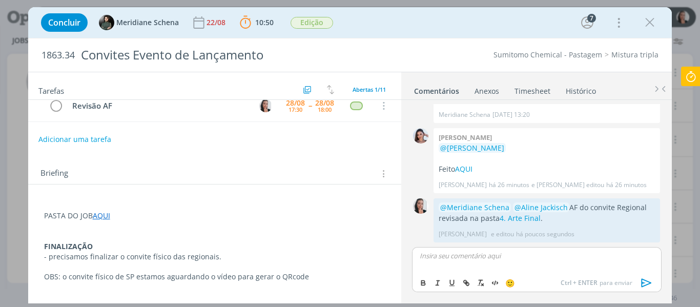
scroll to position [0, 0]
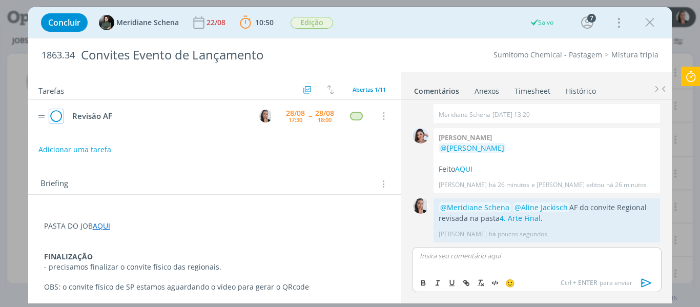
click at [60, 118] on icon "dialog" at bounding box center [56, 116] width 14 height 15
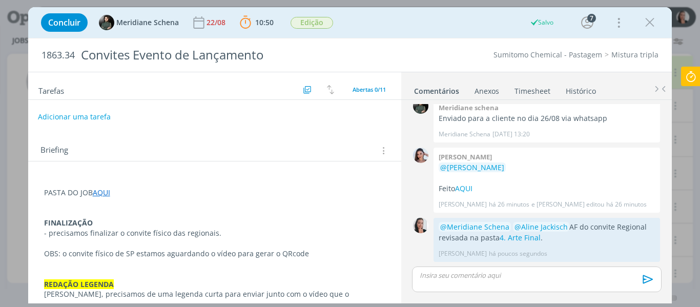
click at [77, 122] on button "Adicionar uma tarefa" at bounding box center [74, 116] width 73 height 17
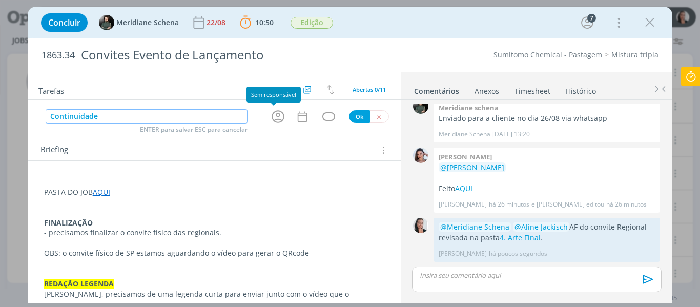
click at [270, 119] on icon "dialog" at bounding box center [278, 117] width 16 height 16
type input "Continuidade"
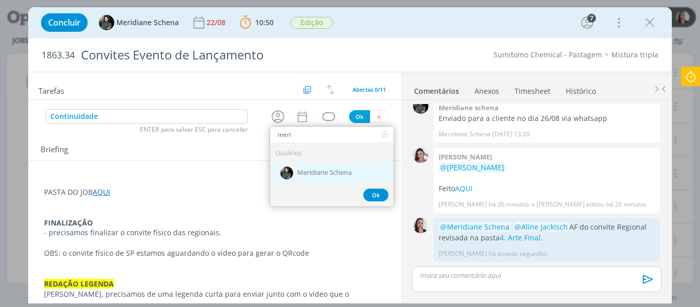
type input "meri"
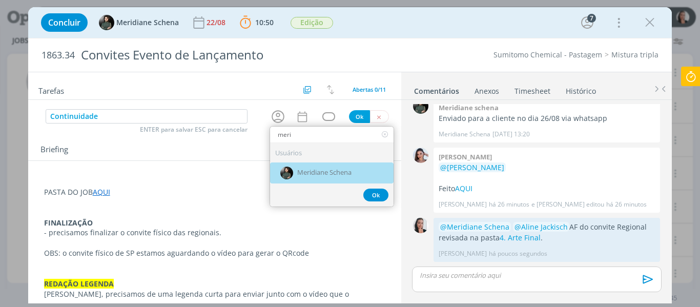
drag, startPoint x: 292, startPoint y: 174, endPoint x: 297, endPoint y: 145, distance: 29.0
click at [297, 174] on span "Meridiane Schena" at bounding box center [324, 173] width 54 height 8
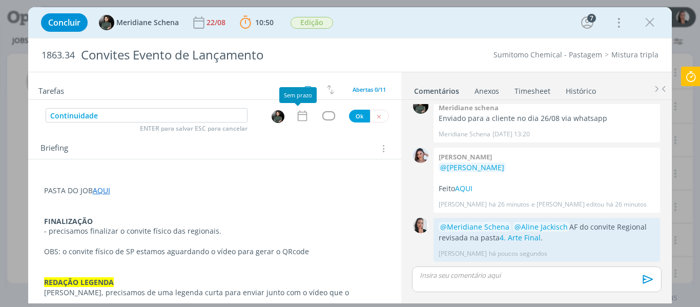
click at [299, 121] on icon "dialog" at bounding box center [302, 116] width 9 height 11
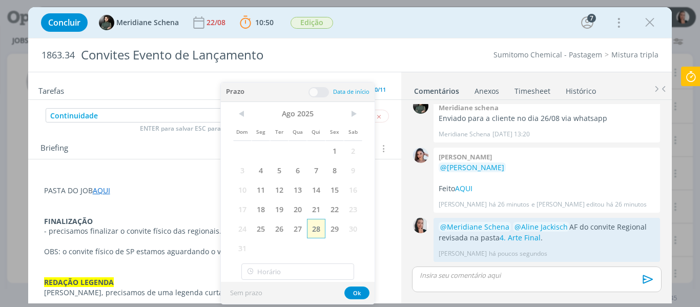
click at [316, 231] on span "28" at bounding box center [316, 228] width 18 height 19
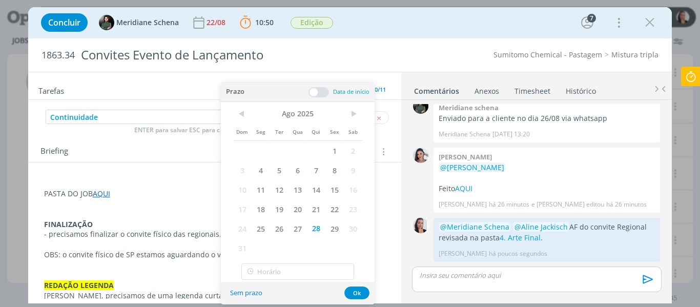
click at [305, 281] on div "< Ago 2025 > Dom Seg Ter Qua Qui Sex Sab 1 2 3 4 5 6 7 8 9 10 11 12 13 14 15 16…" at bounding box center [298, 192] width 154 height 180
type input "18:00"
click at [292, 272] on input "18:00" at bounding box center [297, 271] width 113 height 16
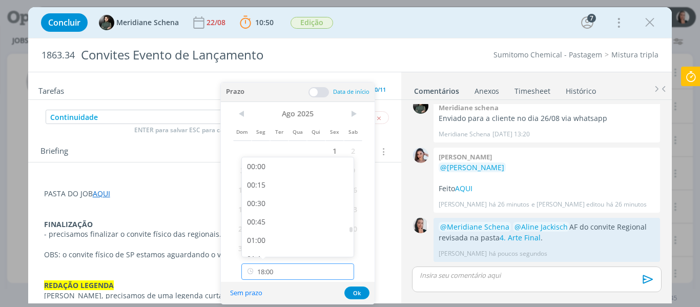
scroll to position [1250, 0]
click at [271, 247] on div "18:00" at bounding box center [299, 244] width 115 height 18
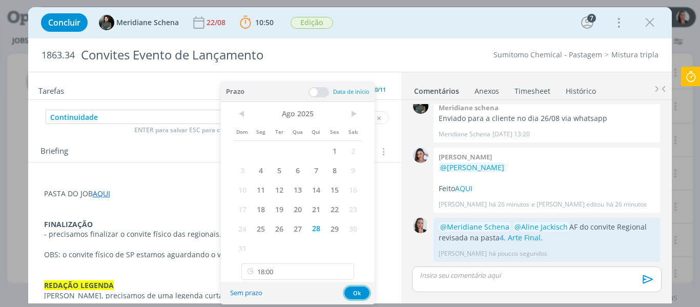
click at [359, 294] on button "Ok" at bounding box center [356, 292] width 25 height 13
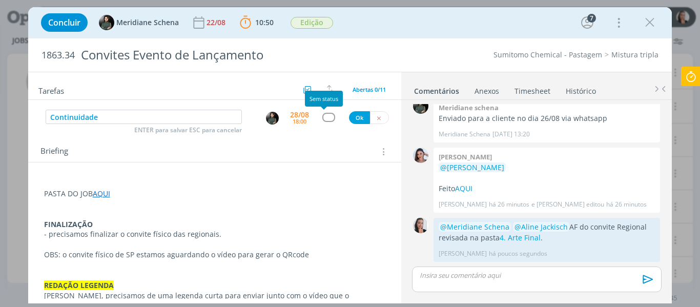
click at [323, 118] on div "dialog" at bounding box center [328, 117] width 13 height 9
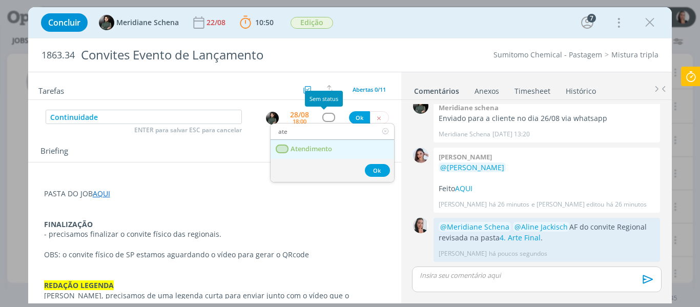
type input "ate"
drag, startPoint x: 322, startPoint y: 147, endPoint x: 337, endPoint y: 135, distance: 19.3
click at [322, 147] on span "Atendimento" at bounding box center [310, 149] width 41 height 8
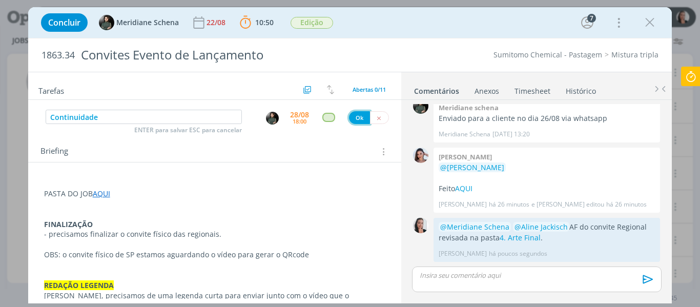
click at [350, 119] on button "Ok" at bounding box center [359, 117] width 21 height 13
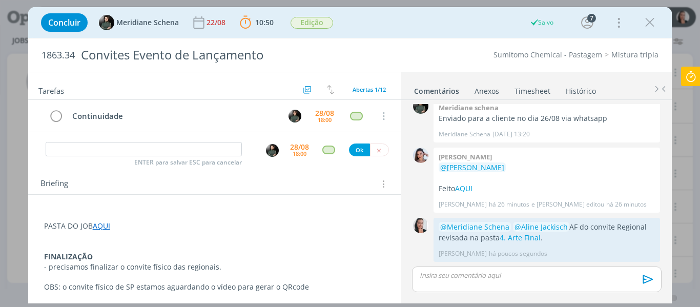
click at [693, 76] on icon at bounding box center [690, 77] width 18 height 20
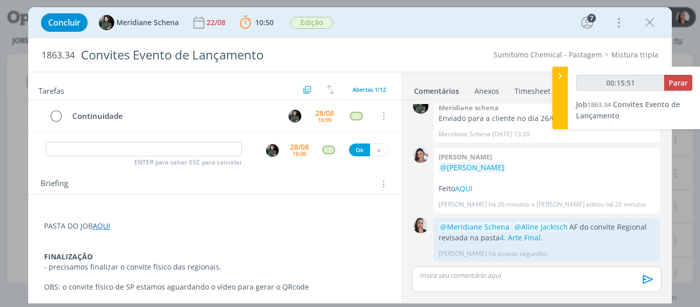
type input "00:15:52"
click at [679, 83] on span "Parar" at bounding box center [677, 83] width 19 height 10
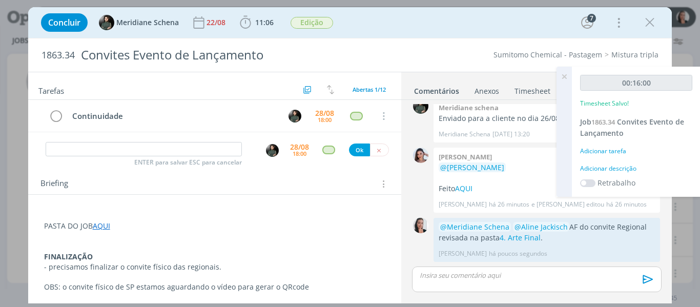
click at [618, 165] on div "Adicionar descrição" at bounding box center [636, 168] width 112 height 9
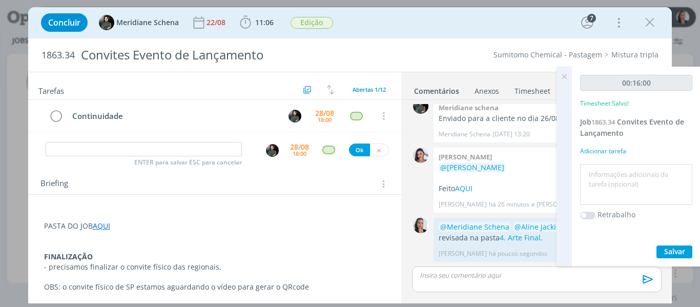
click at [621, 173] on textarea at bounding box center [635, 184] width 107 height 36
type textarea "revisão AF"
click at [664, 254] on button "Salvar" at bounding box center [674, 251] width 36 height 13
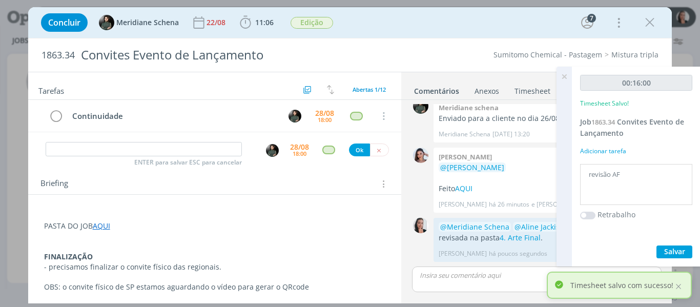
drag, startPoint x: 563, startPoint y: 76, endPoint x: 528, endPoint y: 78, distance: 35.4
click at [563, 76] on icon at bounding box center [564, 77] width 18 height 20
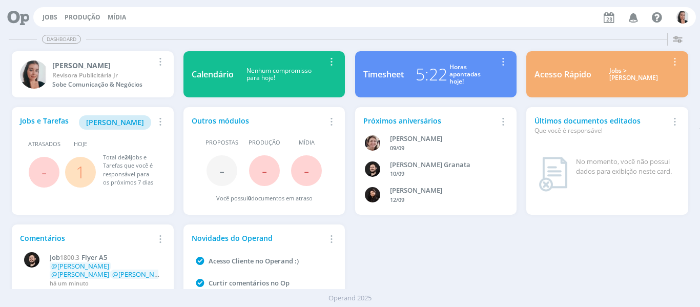
click at [620, 268] on div "Jobs e Tarefas [PERSON_NAME] Remover Card Atrasados - Hoje 1 Total de 24 Jobs e…" at bounding box center [350, 219] width 686 height 235
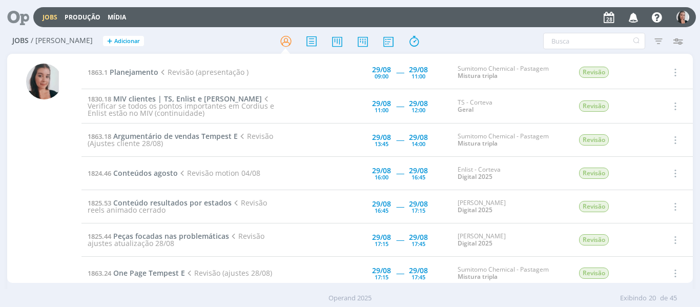
click at [457, 34] on div at bounding box center [350, 41] width 228 height 18
